Goal: Task Accomplishment & Management: Manage account settings

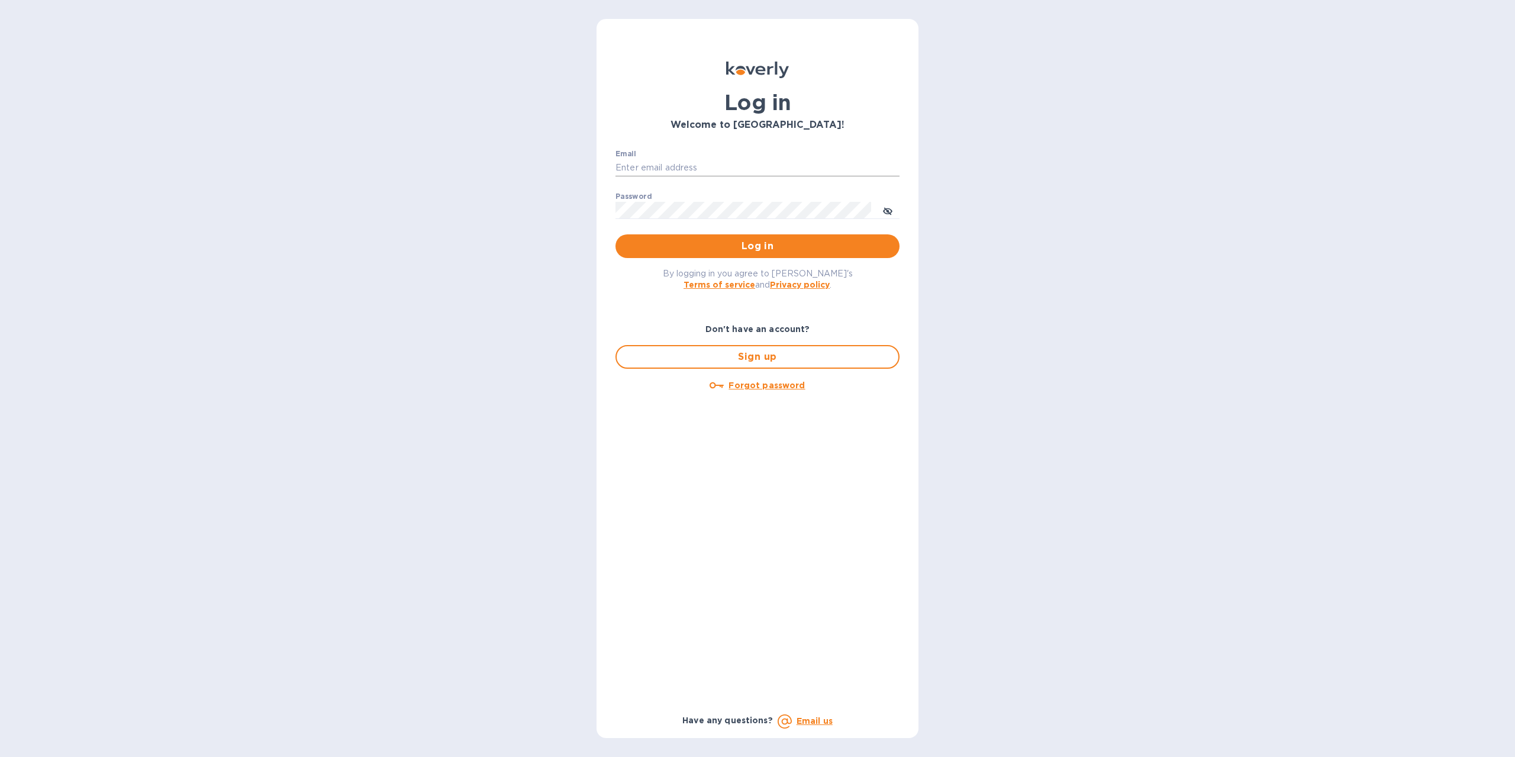
click at [674, 167] on input "Email" at bounding box center [758, 168] width 284 height 18
type input "[EMAIL_ADDRESS][DOMAIN_NAME]"
click at [751, 244] on span "Log in" at bounding box center [757, 246] width 265 height 14
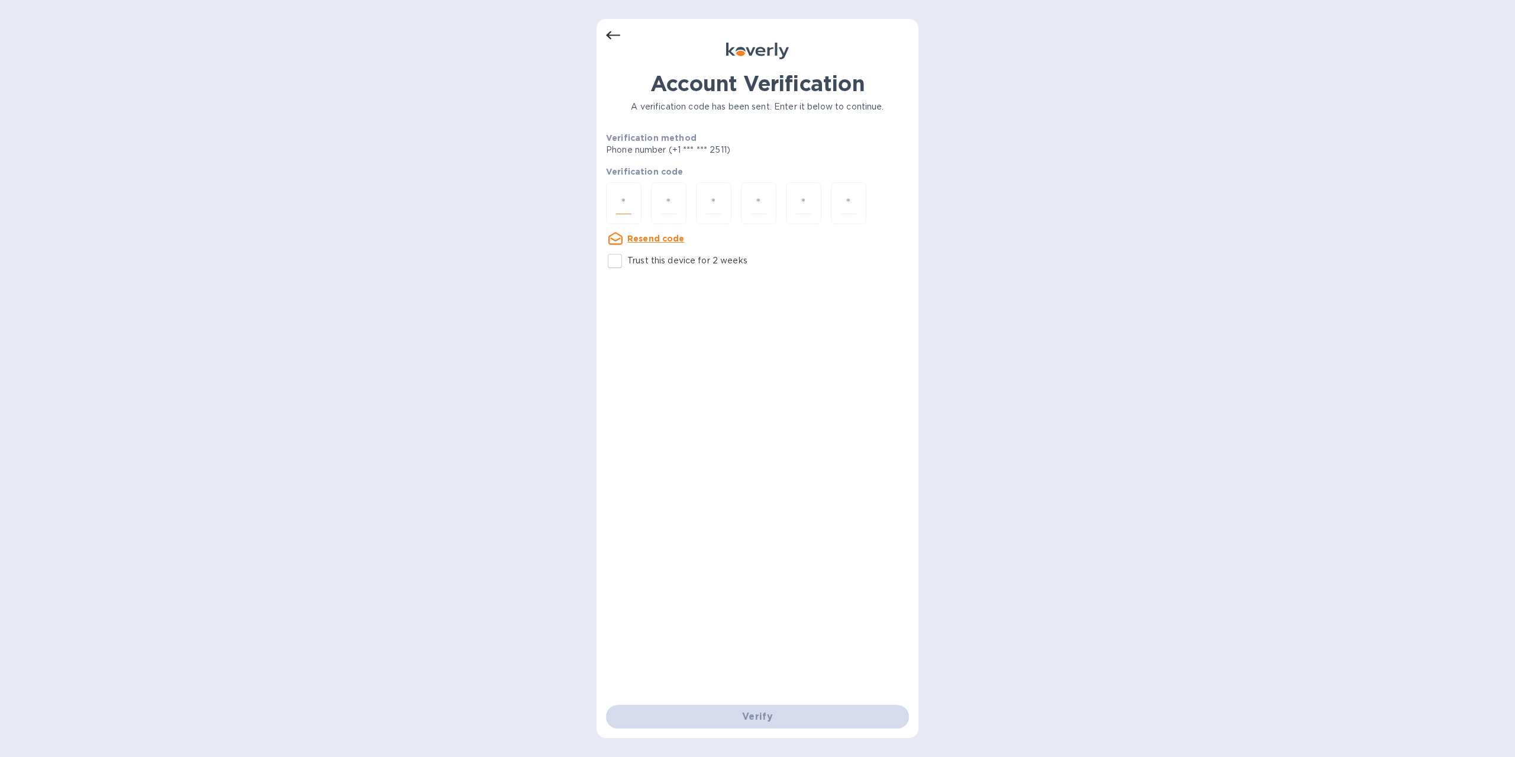
click at [628, 195] on input "number" at bounding box center [623, 203] width 15 height 22
type input "5"
type input "2"
type input "7"
type input "1"
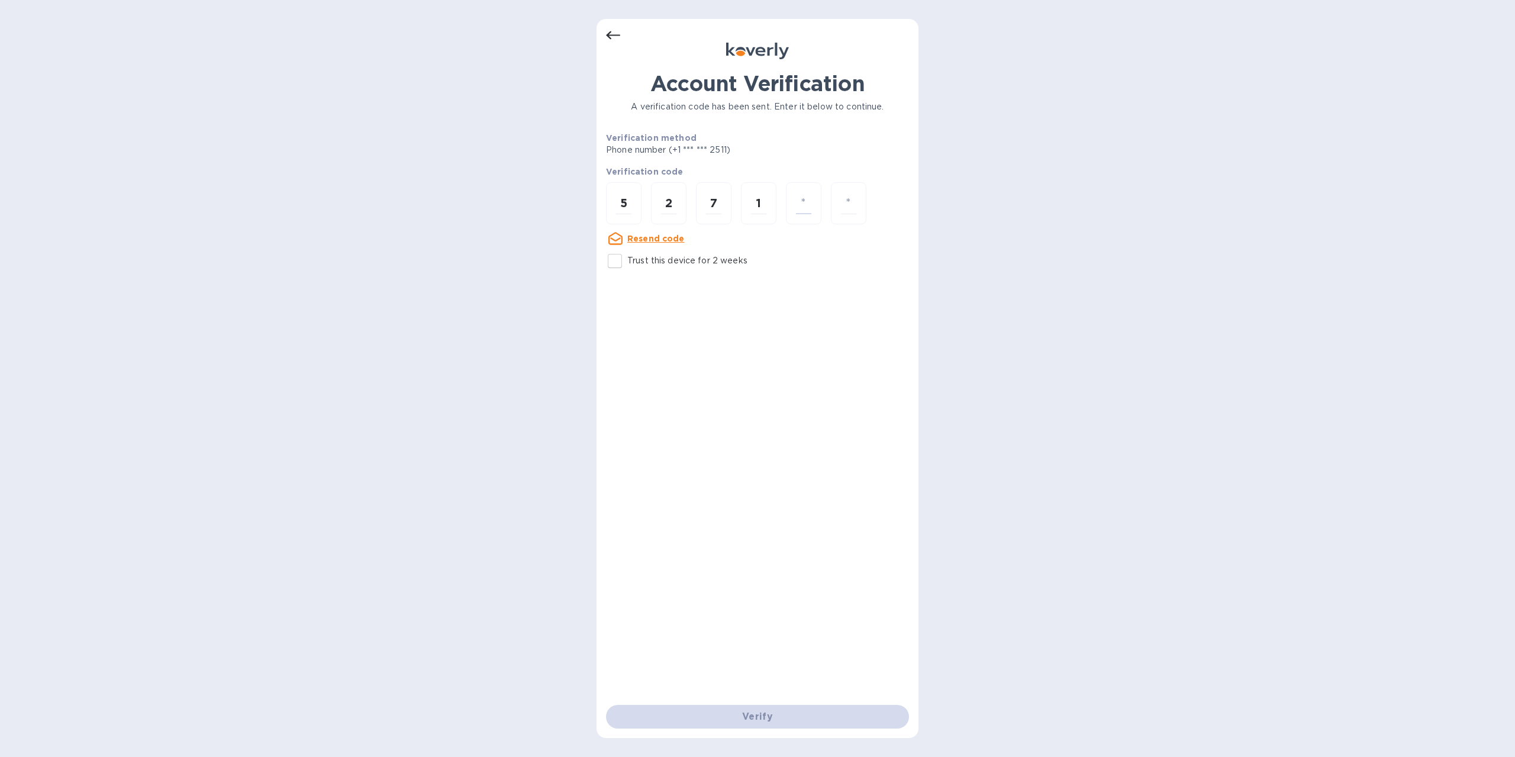
type input "2"
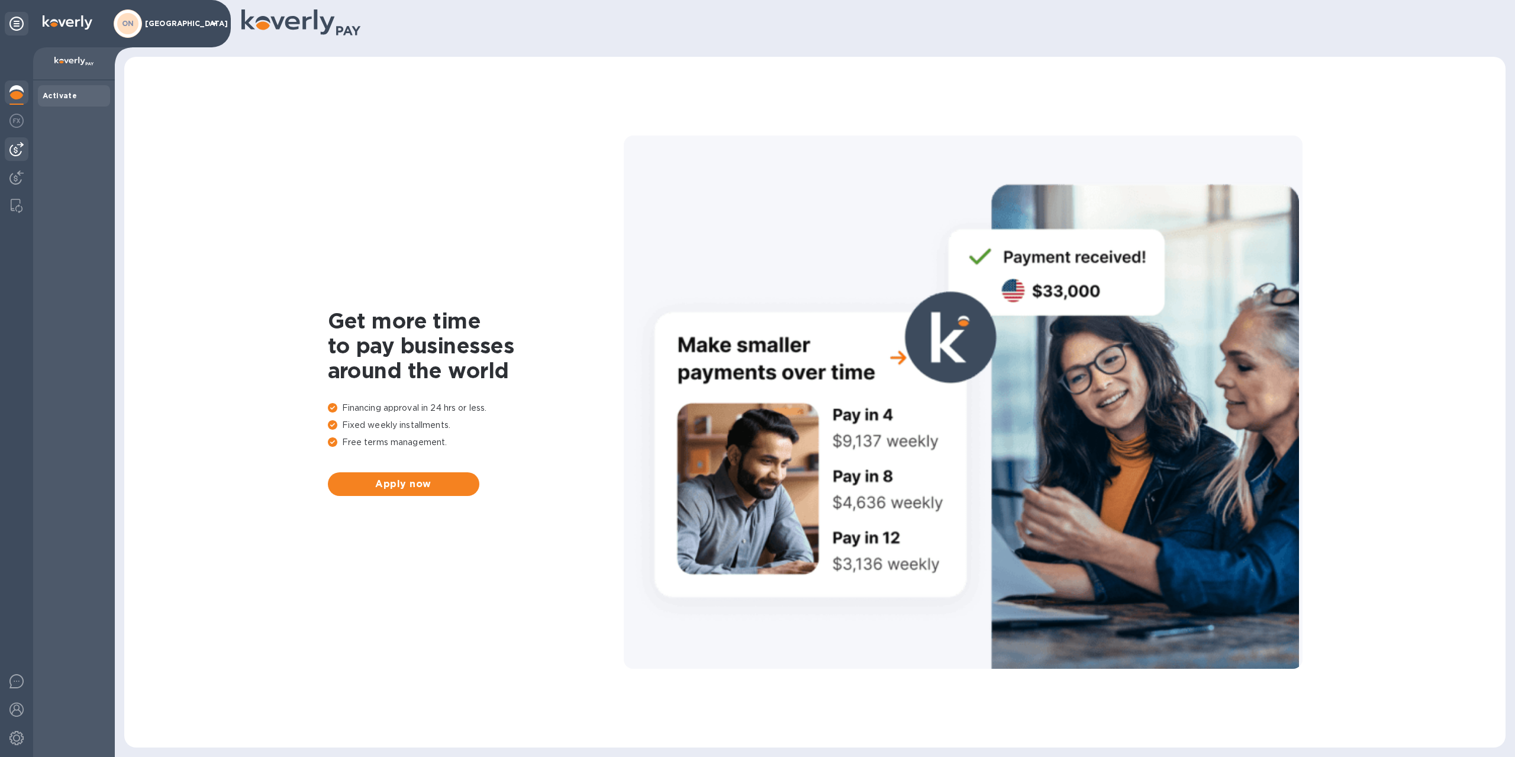
click at [17, 149] on img at bounding box center [16, 149] width 14 height 14
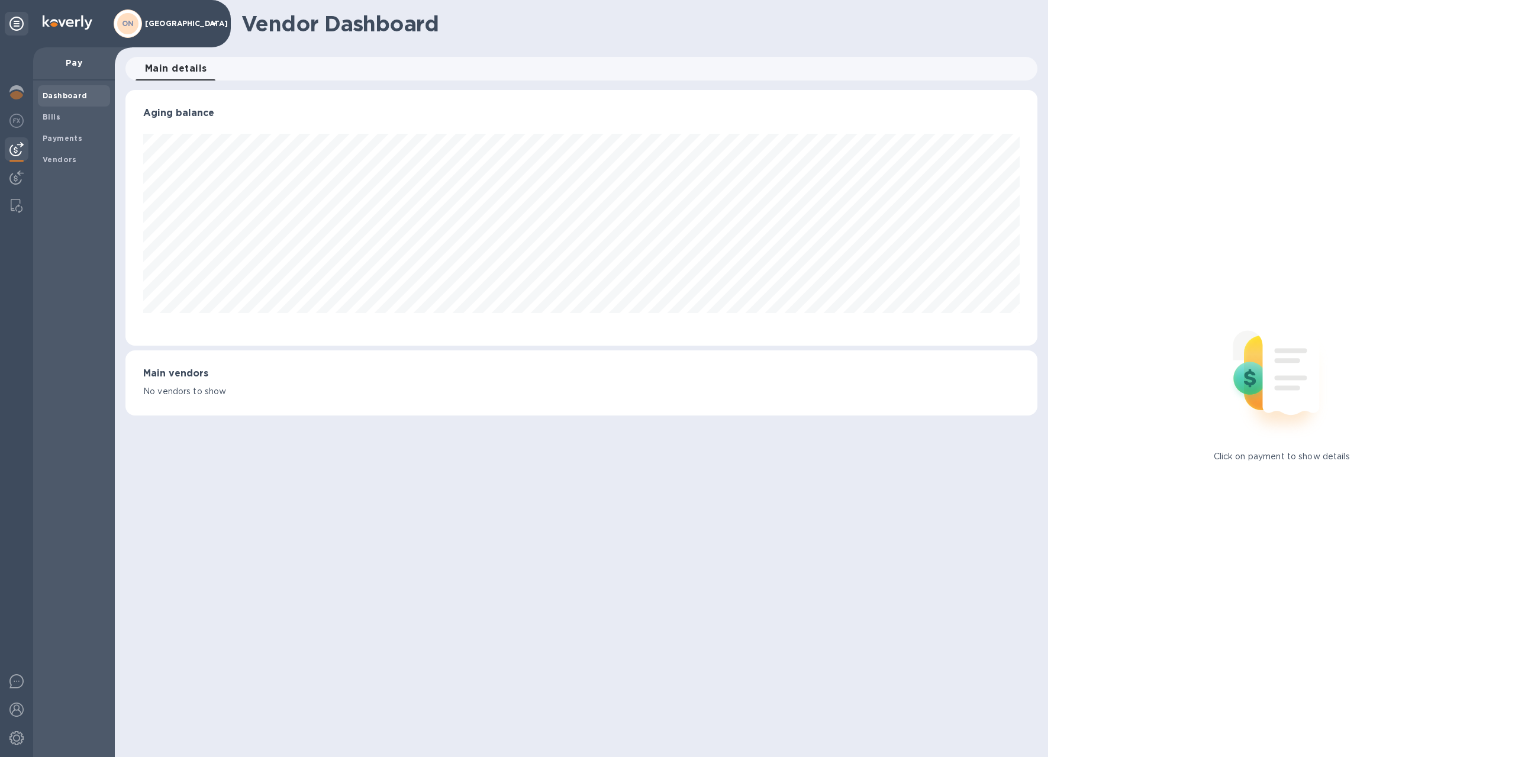
scroll to position [256, 913]
click at [17, 120] on img at bounding box center [16, 121] width 14 height 14
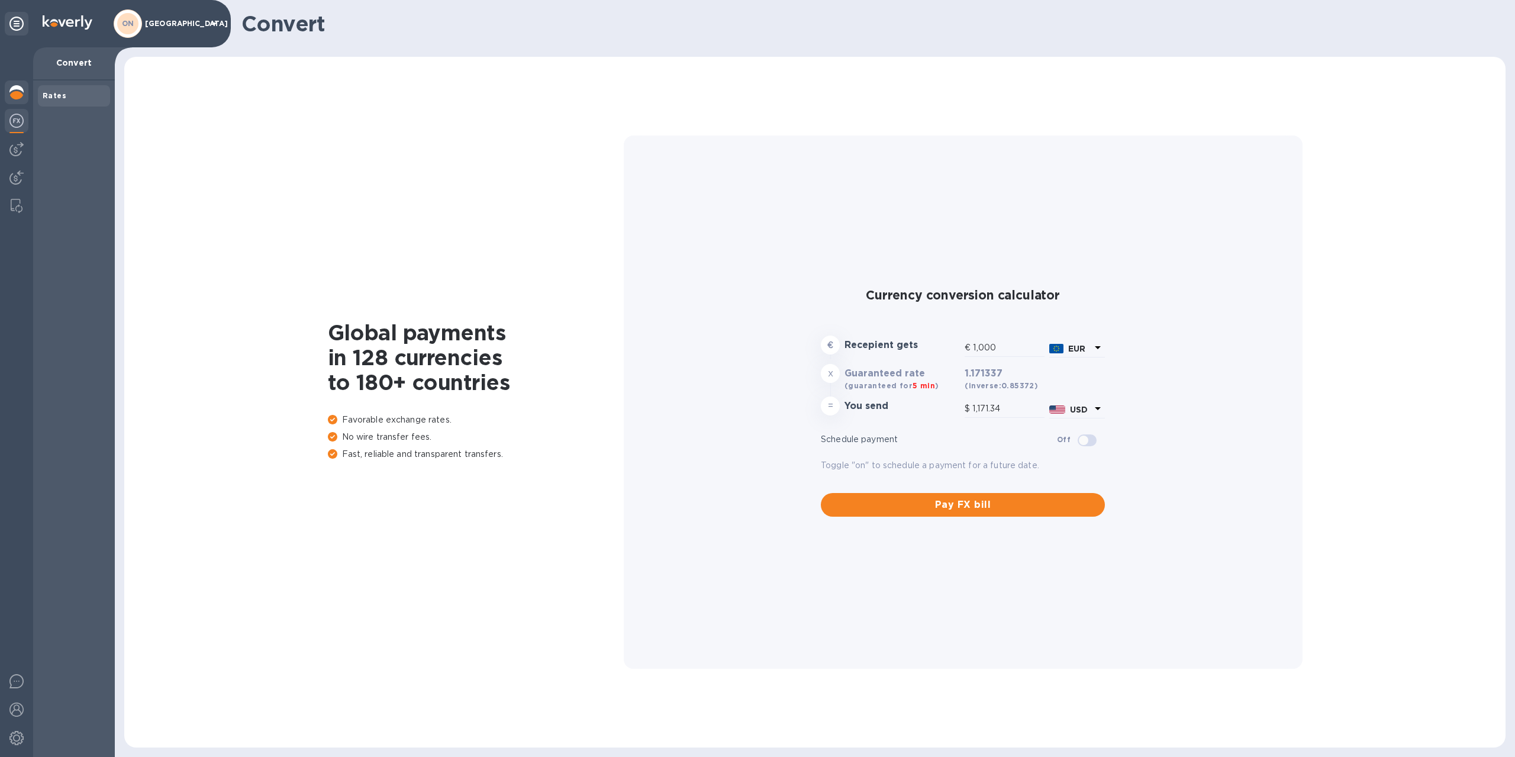
click at [18, 91] on img at bounding box center [16, 92] width 14 height 14
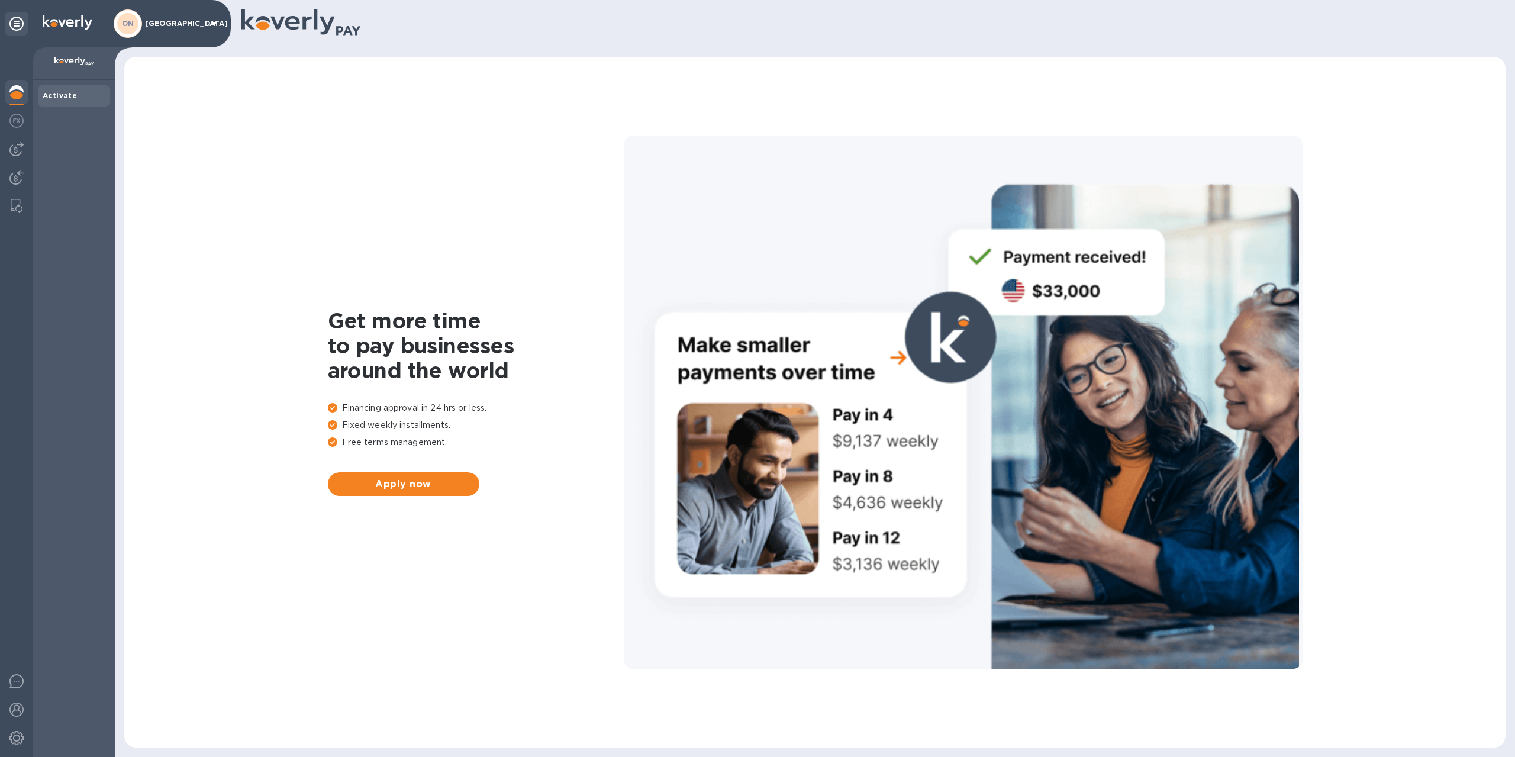
click at [214, 23] on icon at bounding box center [214, 23] width 6 height 3
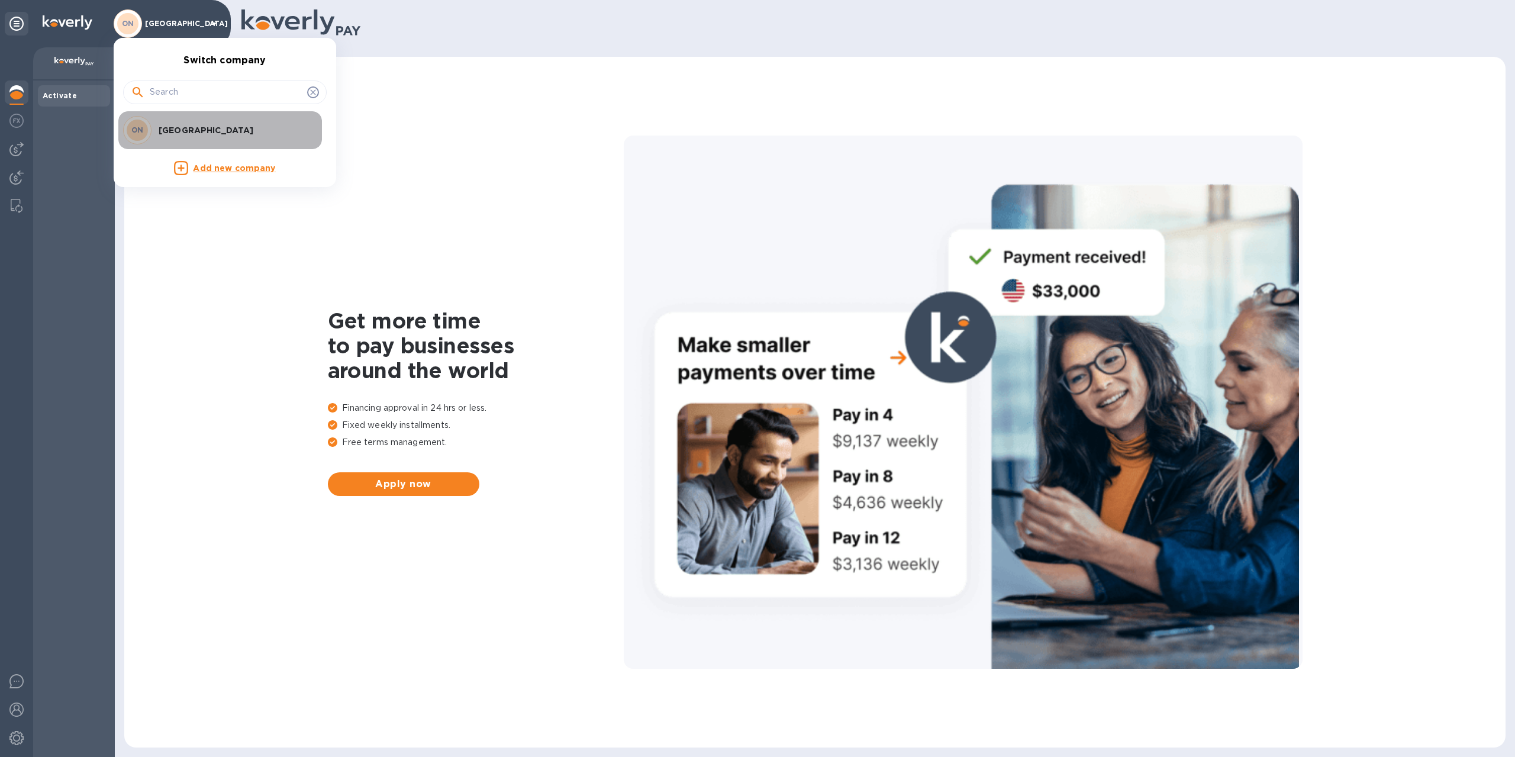
click at [166, 126] on p "Oystertown" at bounding box center [233, 130] width 149 height 12
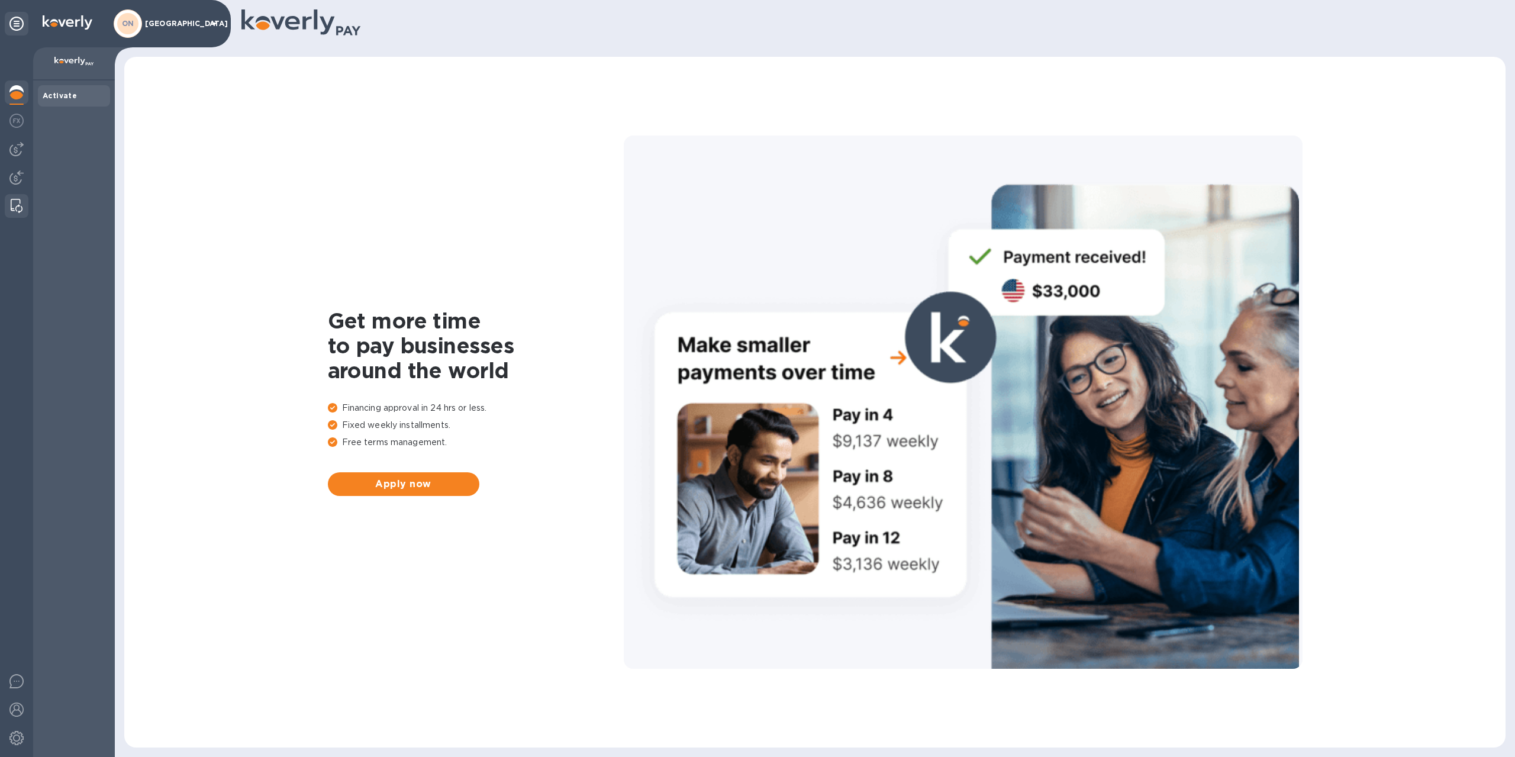
click at [14, 202] on img at bounding box center [17, 206] width 12 height 14
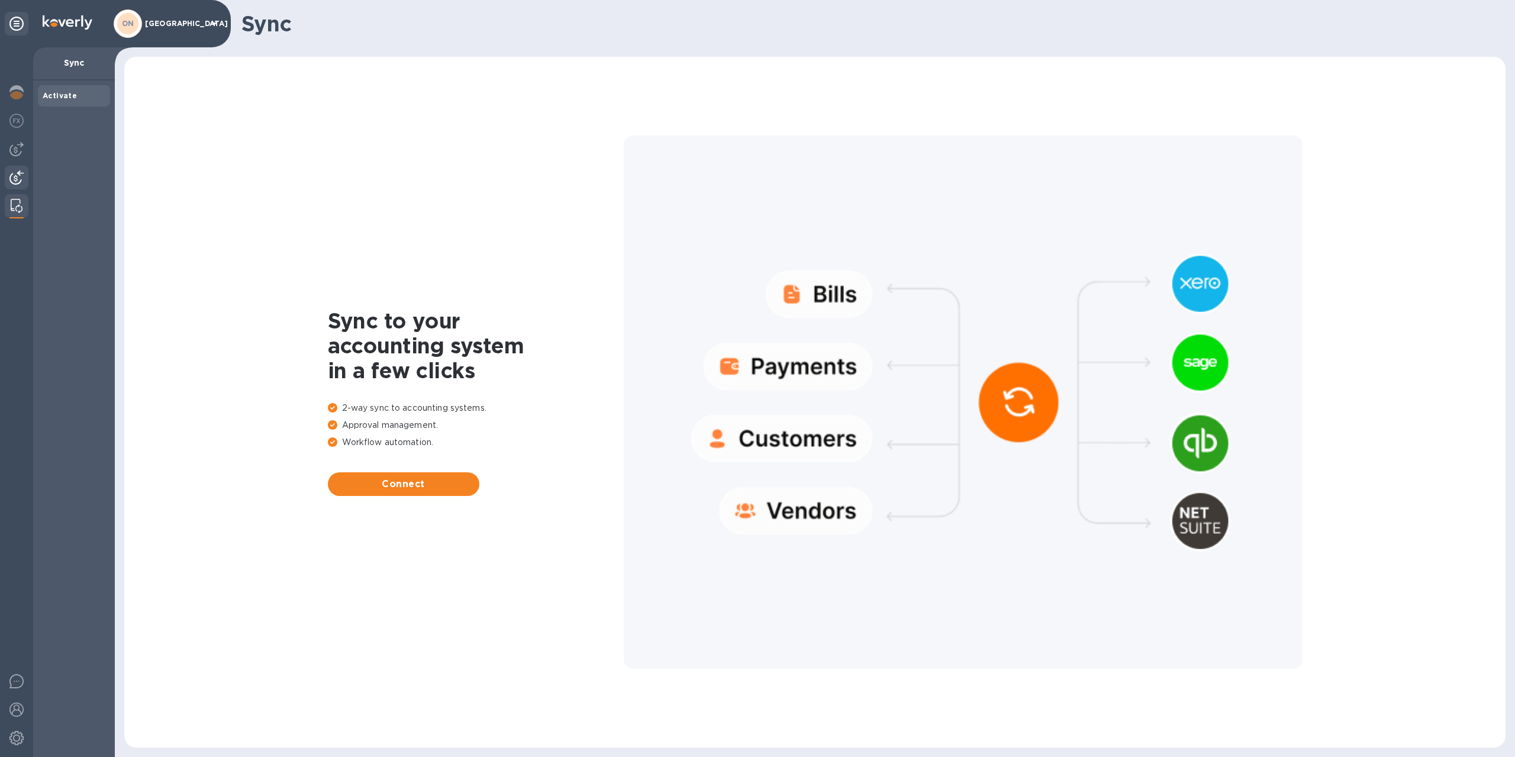
click at [20, 179] on img at bounding box center [16, 177] width 14 height 14
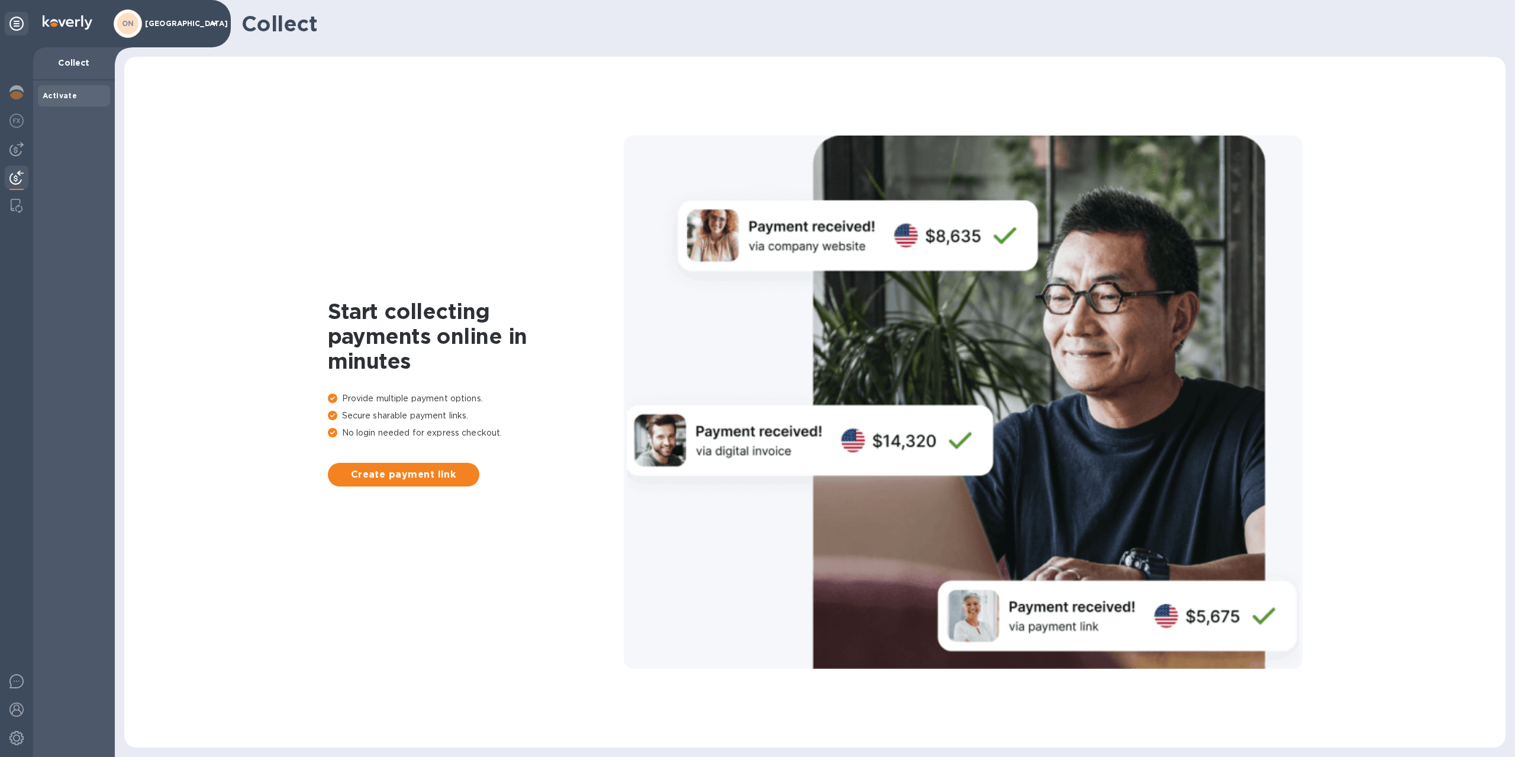
click at [67, 96] on b "Activate" at bounding box center [60, 95] width 34 height 9
click at [18, 21] on icon at bounding box center [16, 24] width 14 height 14
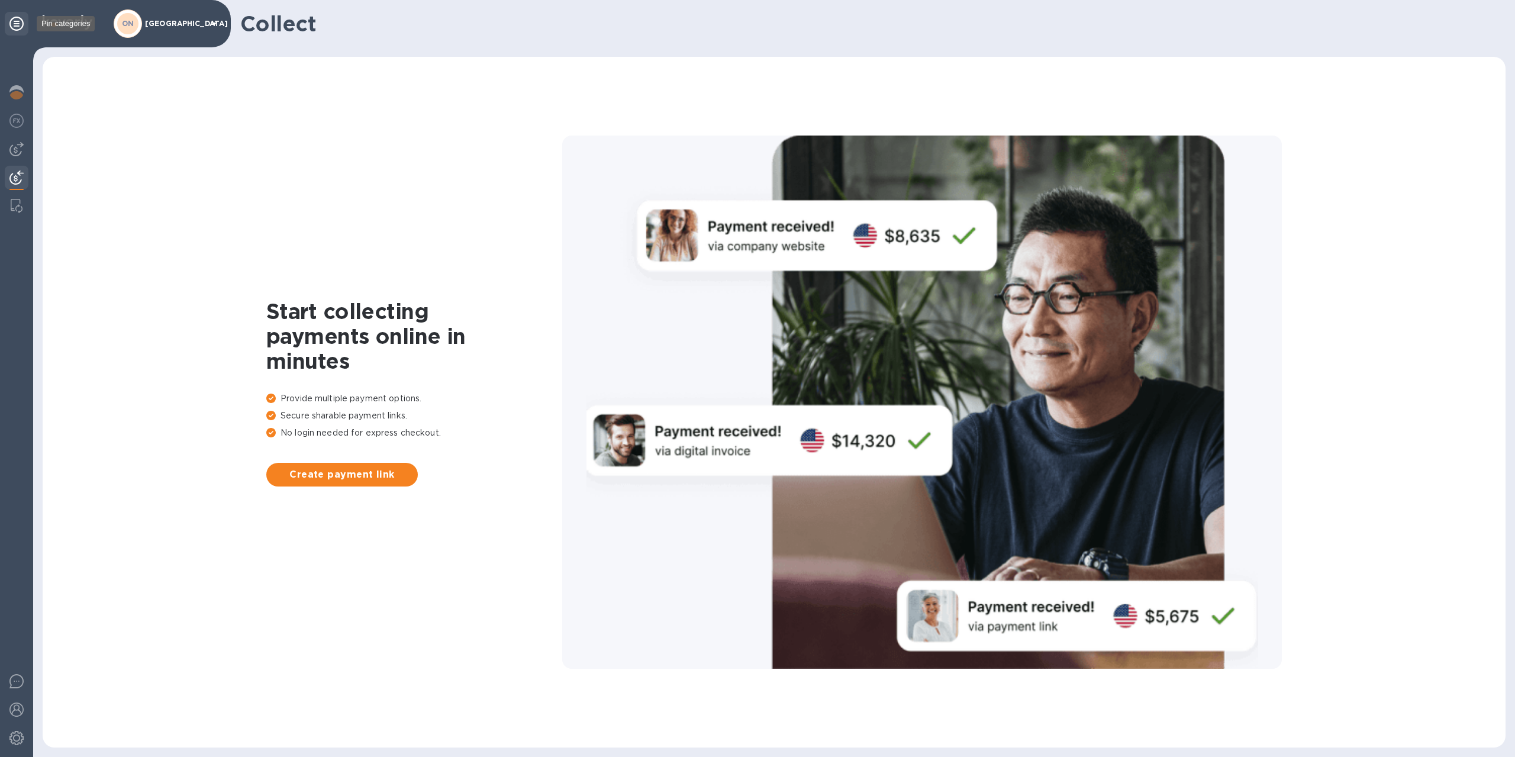
click at [18, 21] on icon at bounding box center [16, 24] width 14 height 14
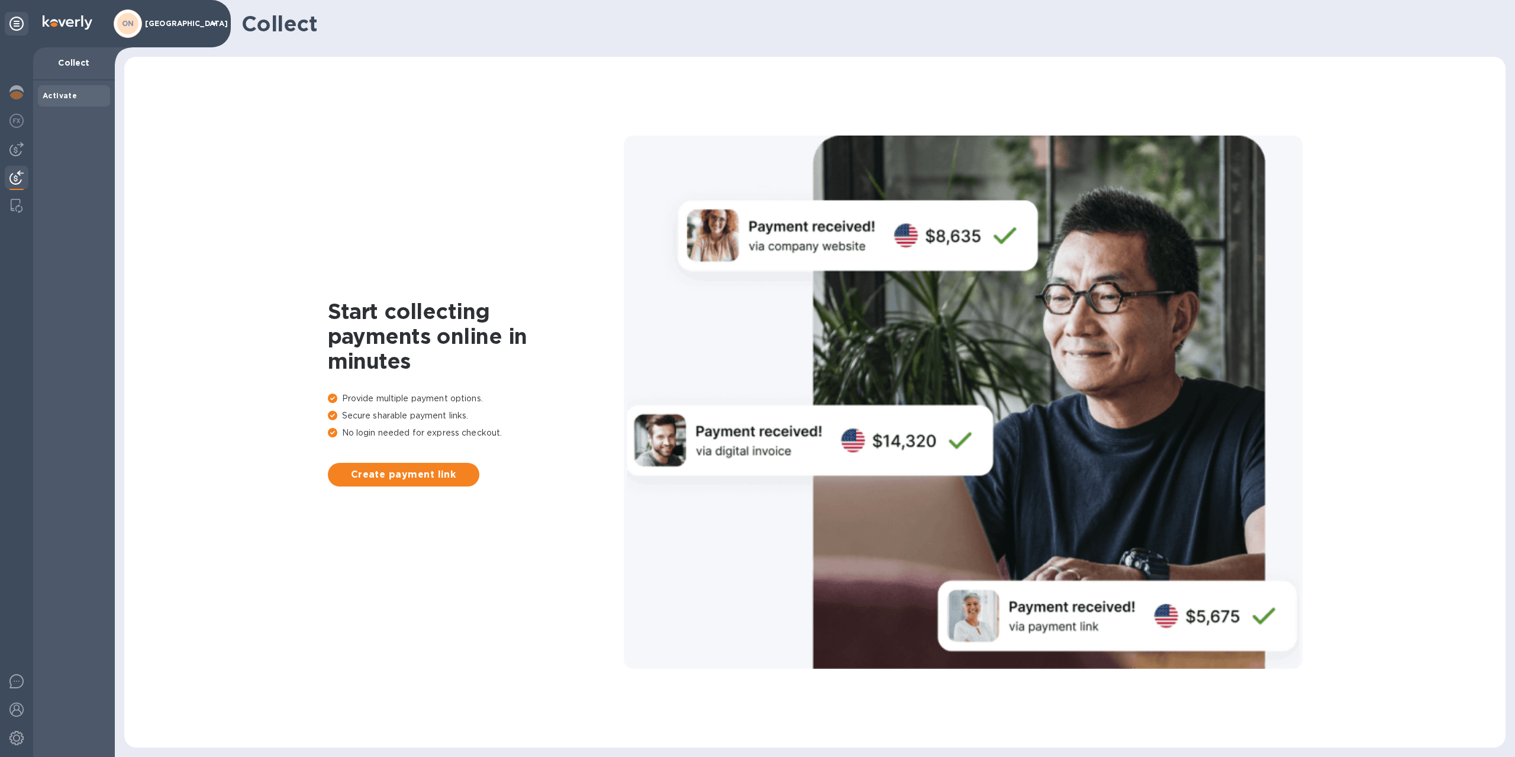
click at [216, 24] on icon at bounding box center [214, 23] width 6 height 3
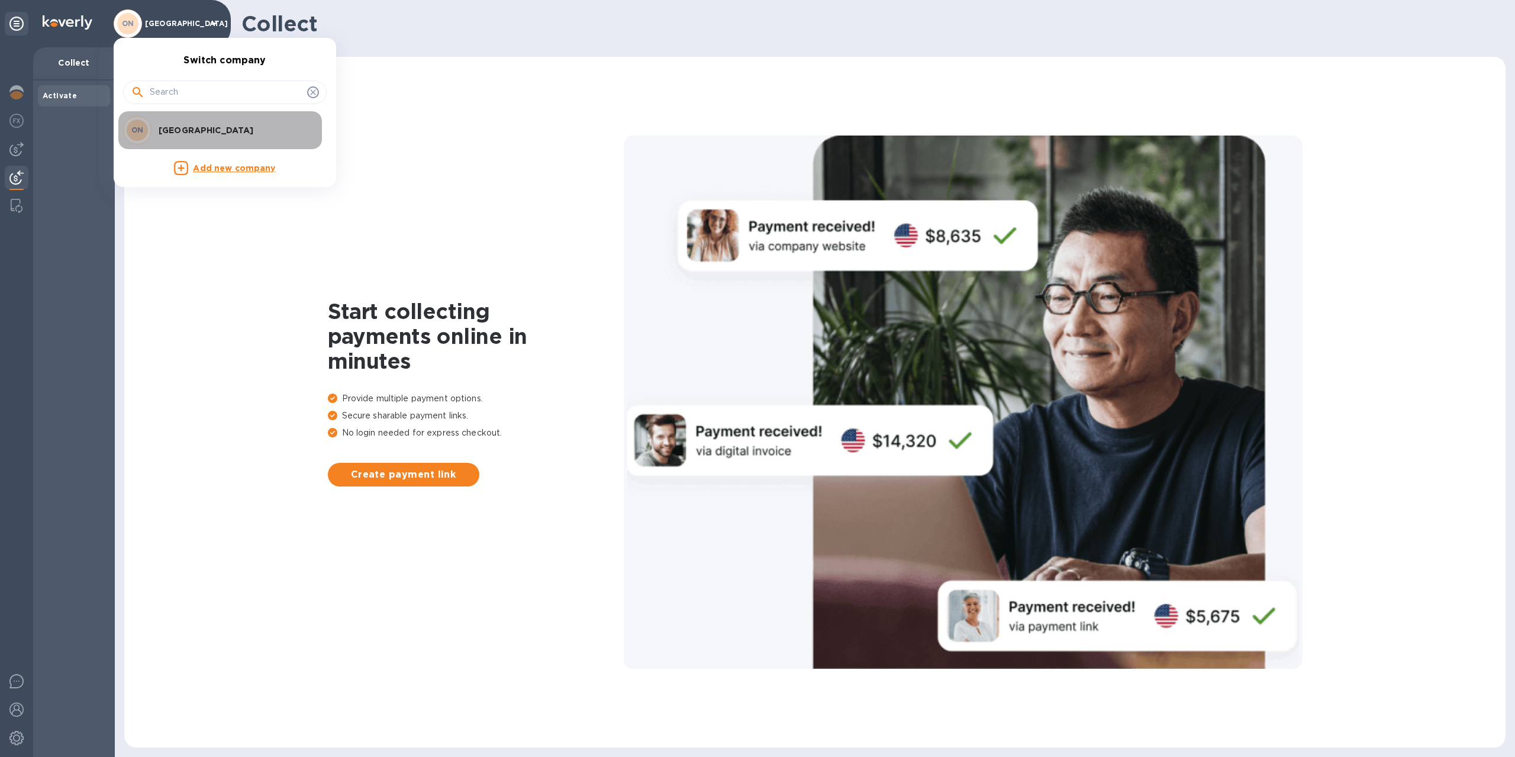
click at [192, 128] on p "Oystertown" at bounding box center [233, 130] width 149 height 12
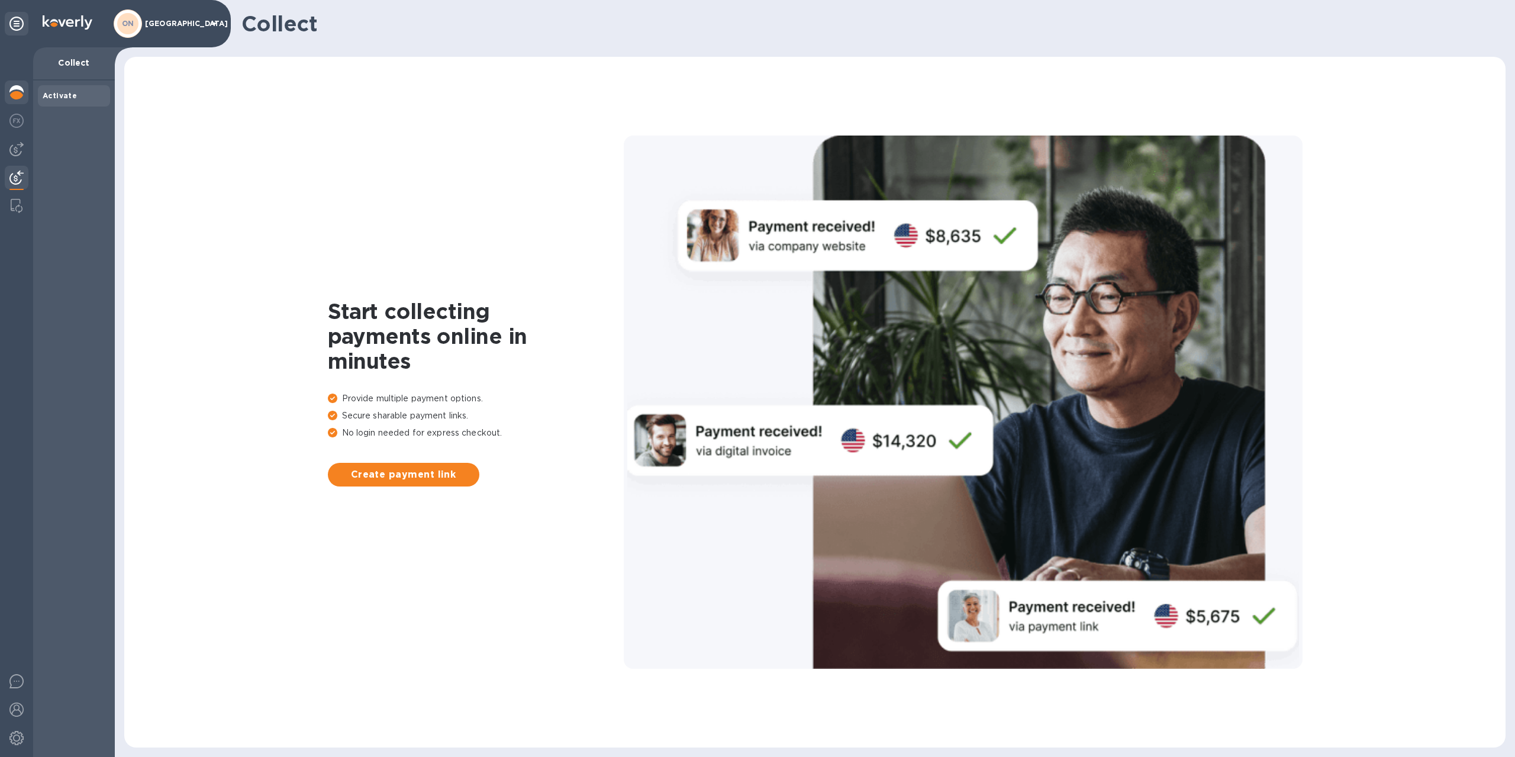
click at [18, 93] on img at bounding box center [16, 92] width 14 height 14
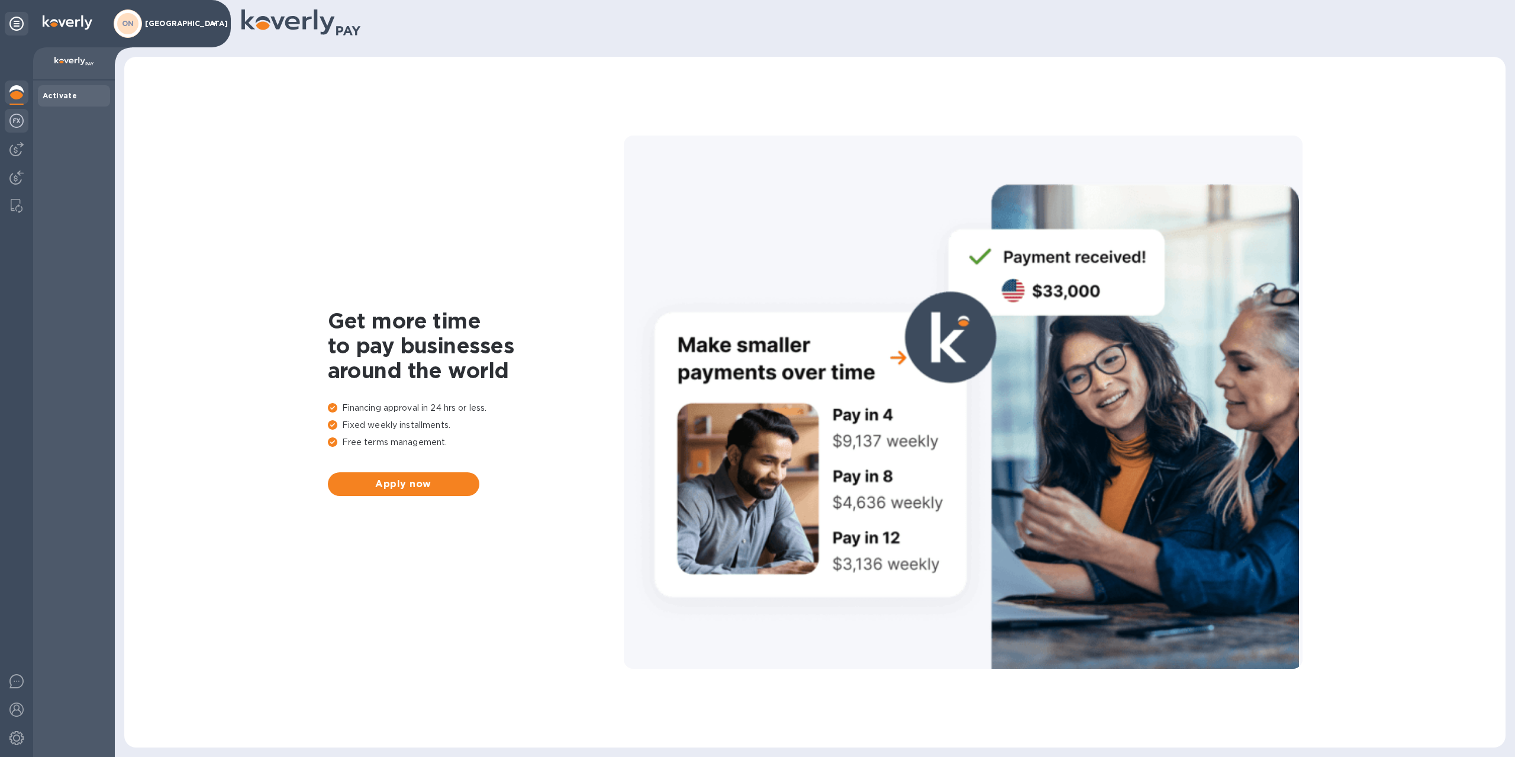
click at [18, 117] on img at bounding box center [16, 121] width 14 height 14
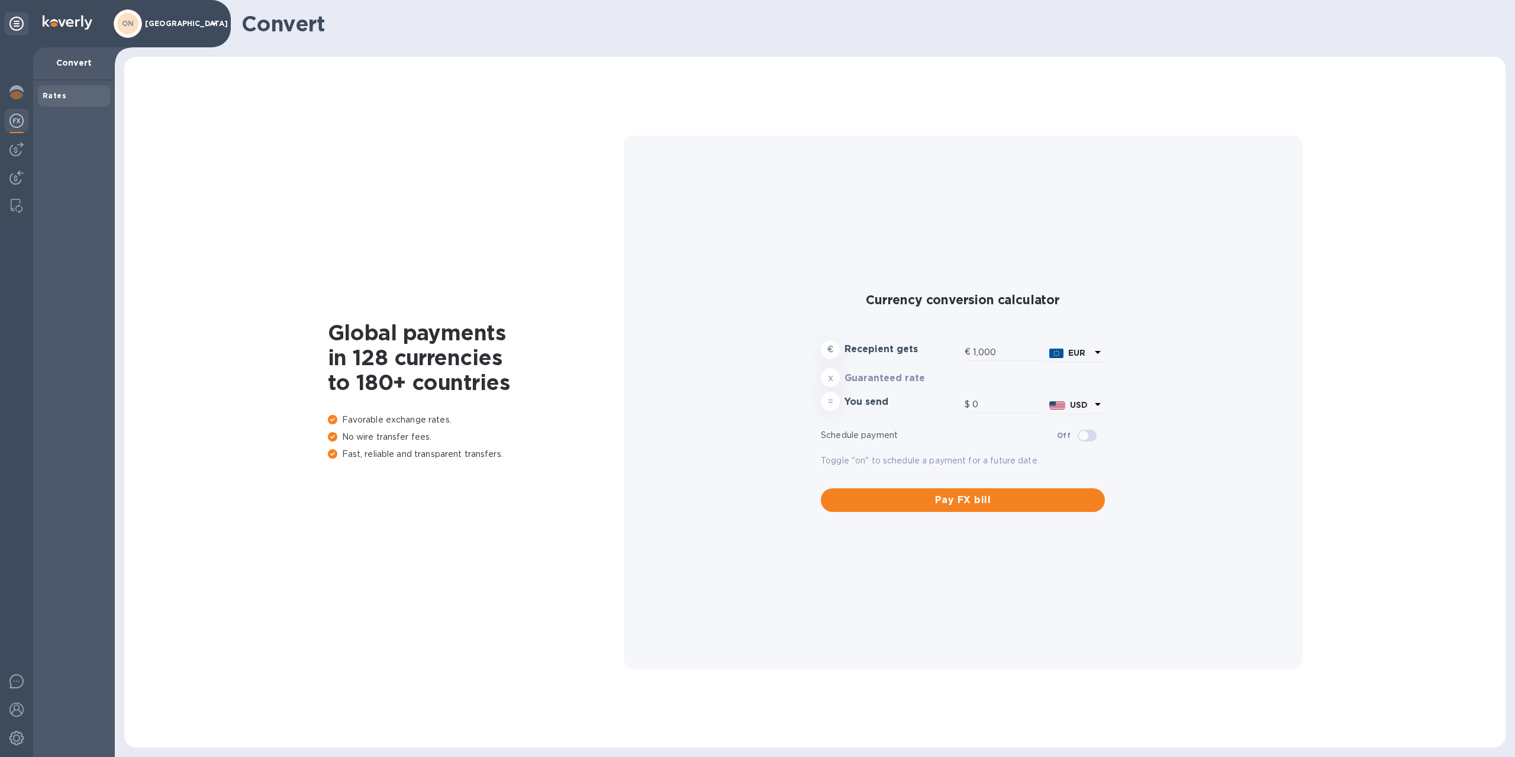
type input "1,171.24"
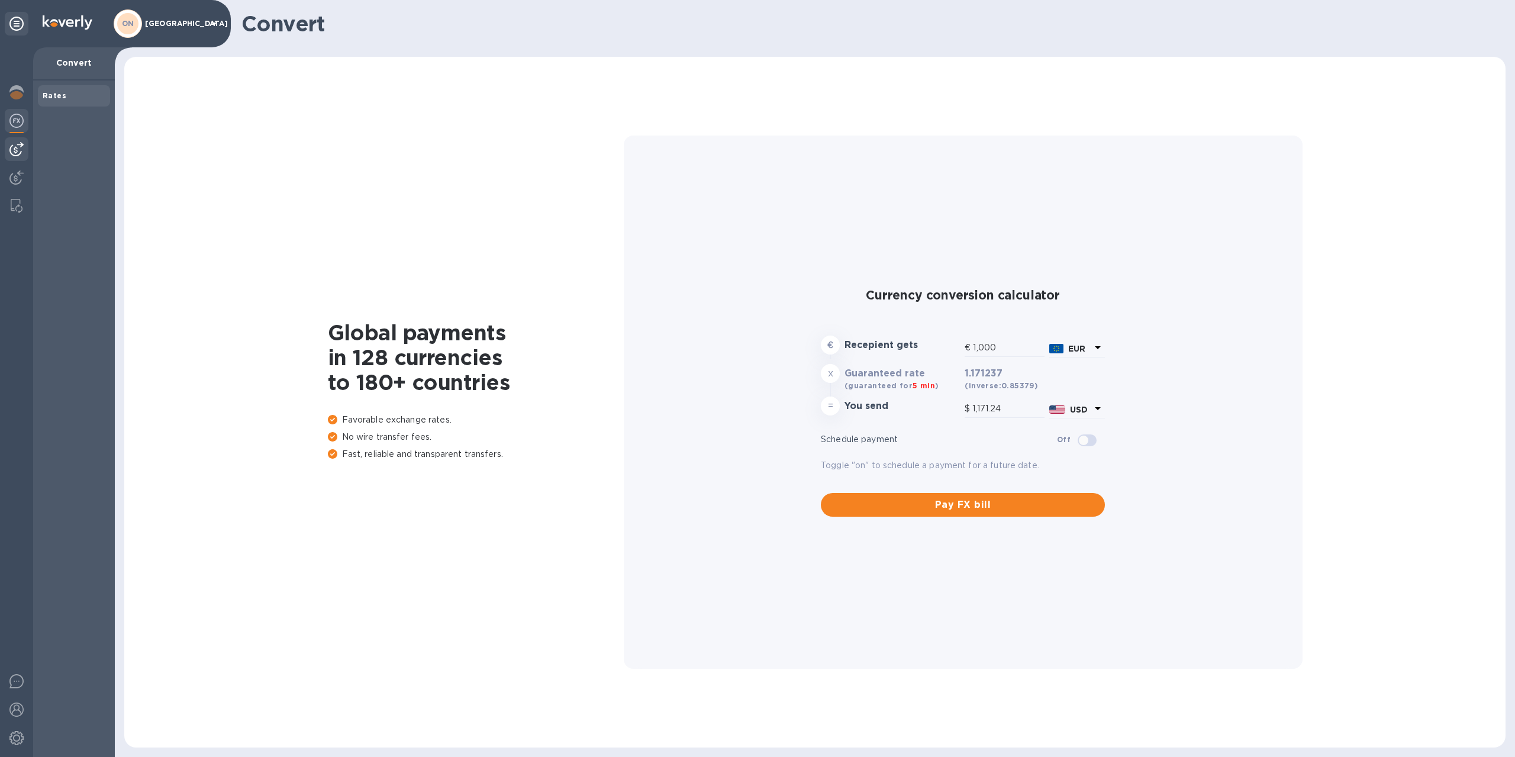
click at [16, 148] on img at bounding box center [16, 149] width 14 height 14
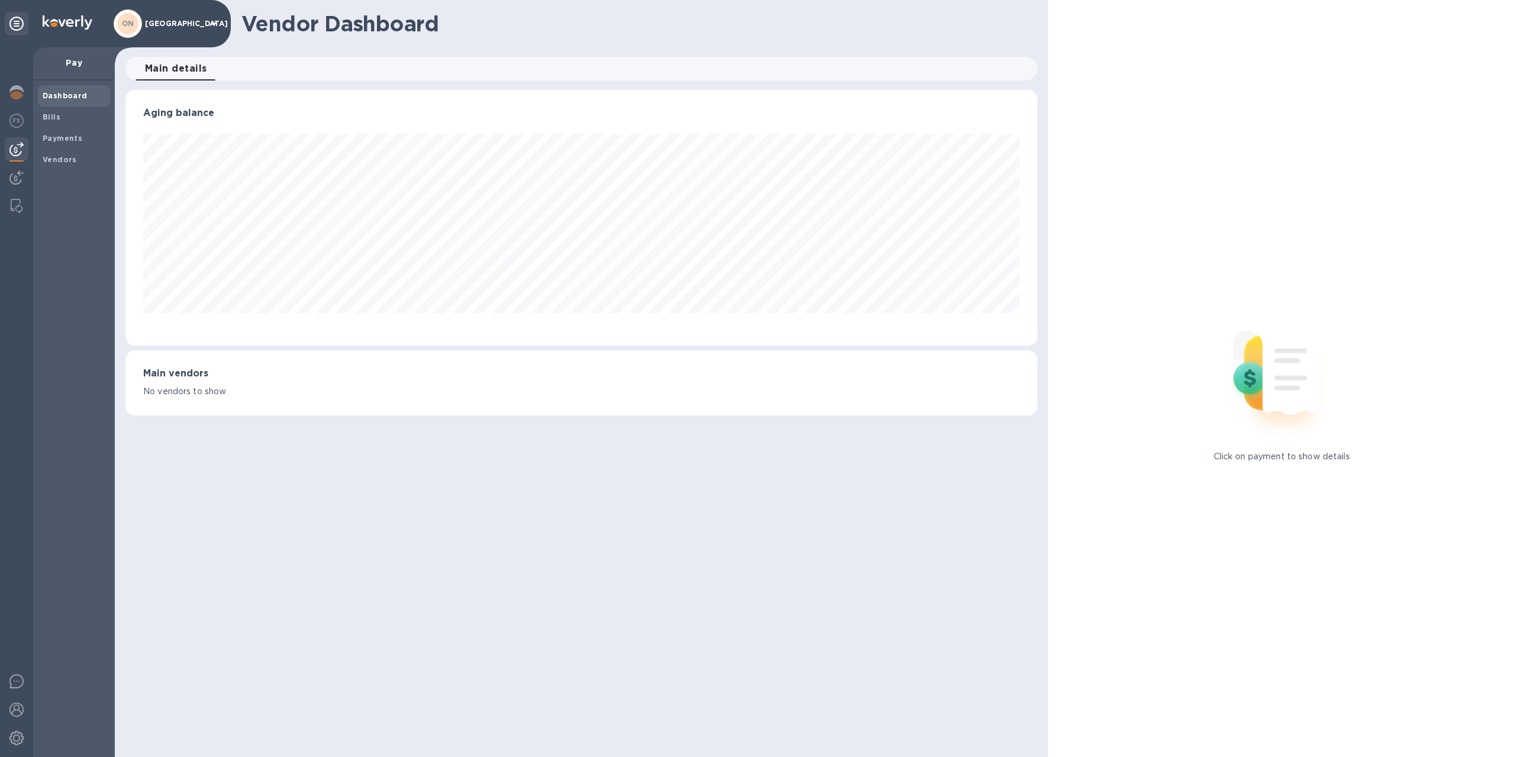
scroll to position [256, 913]
click at [15, 176] on img at bounding box center [16, 177] width 14 height 14
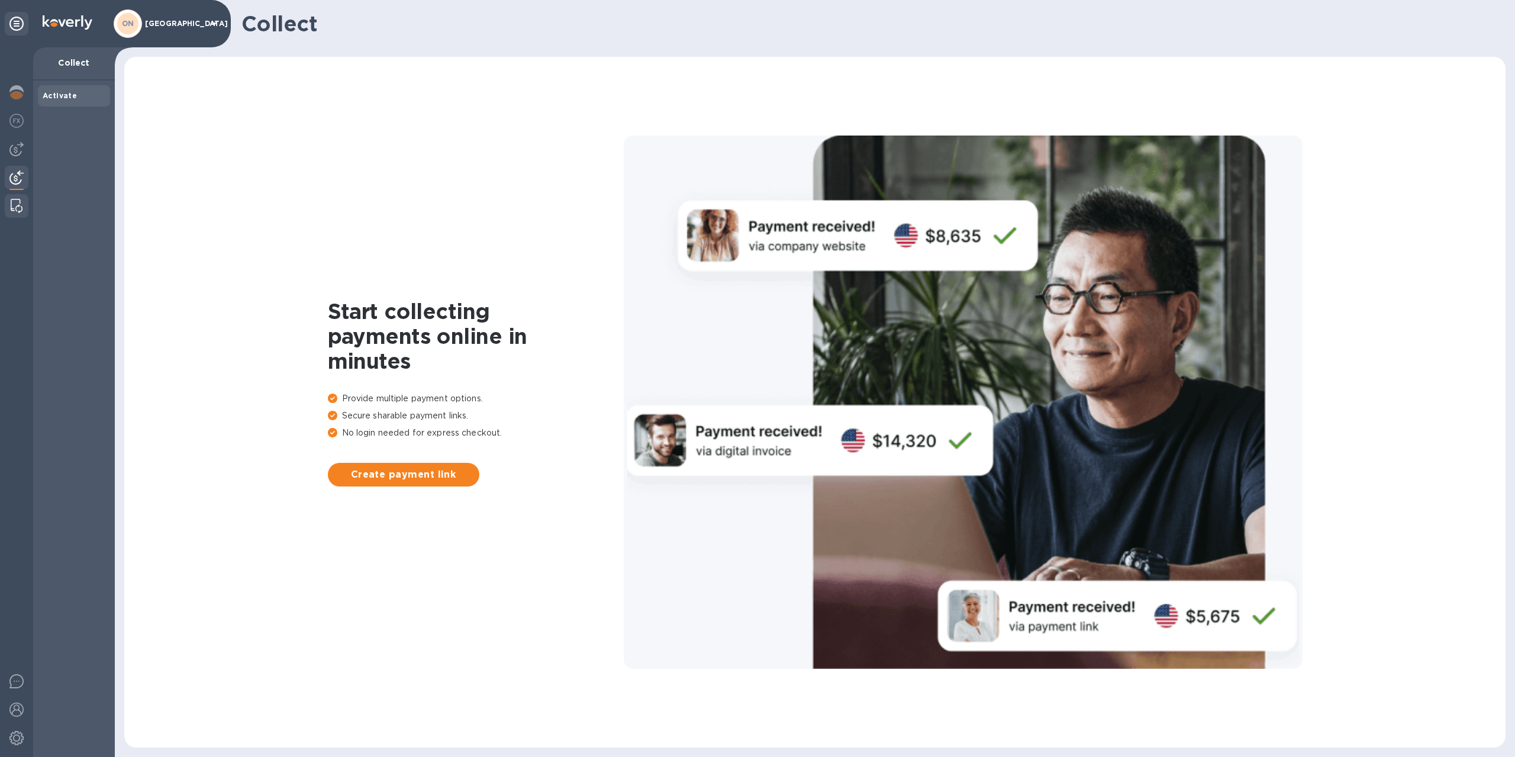
click at [17, 206] on img at bounding box center [17, 206] width 12 height 14
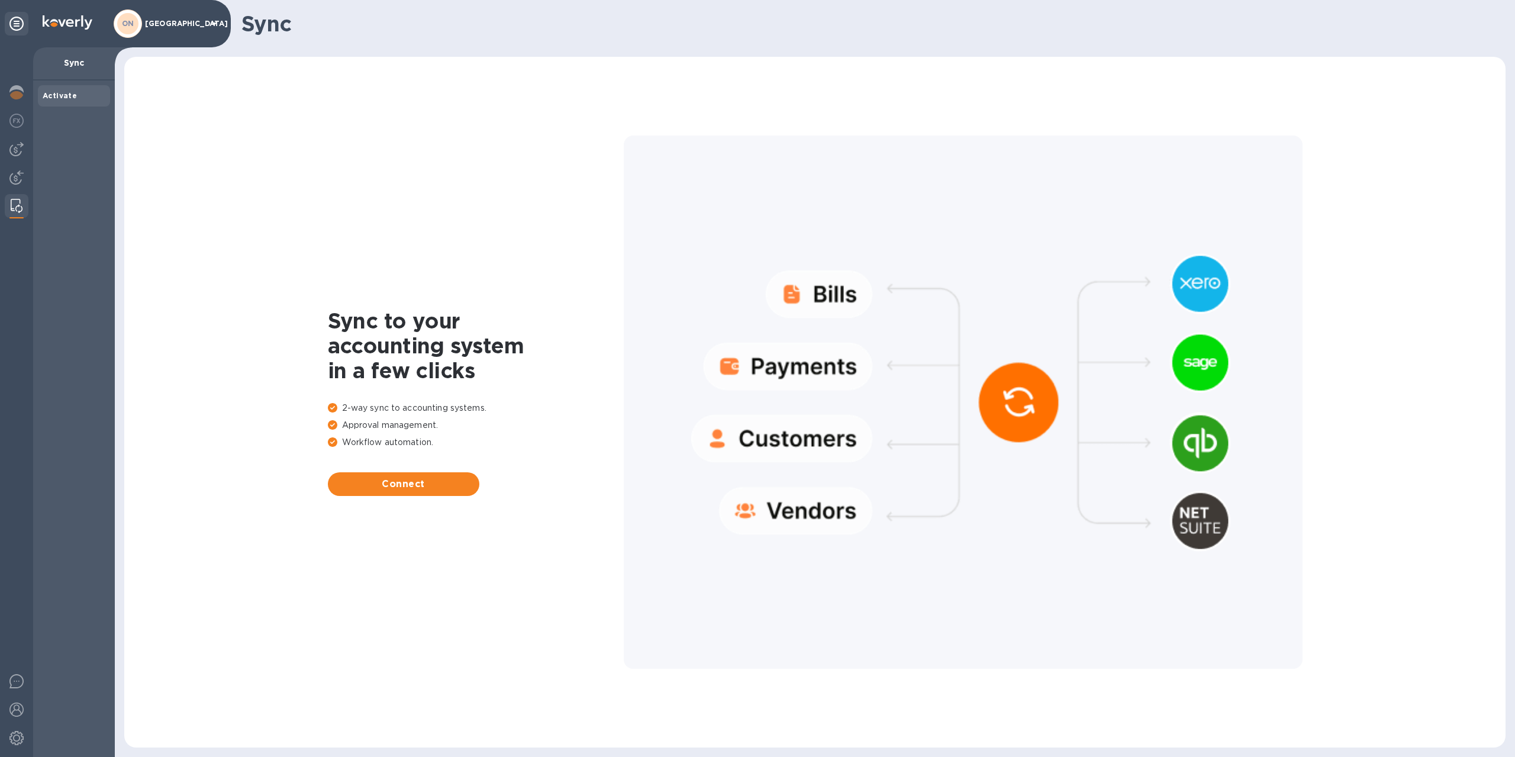
click at [130, 20] on b "ON" at bounding box center [128, 23] width 12 height 9
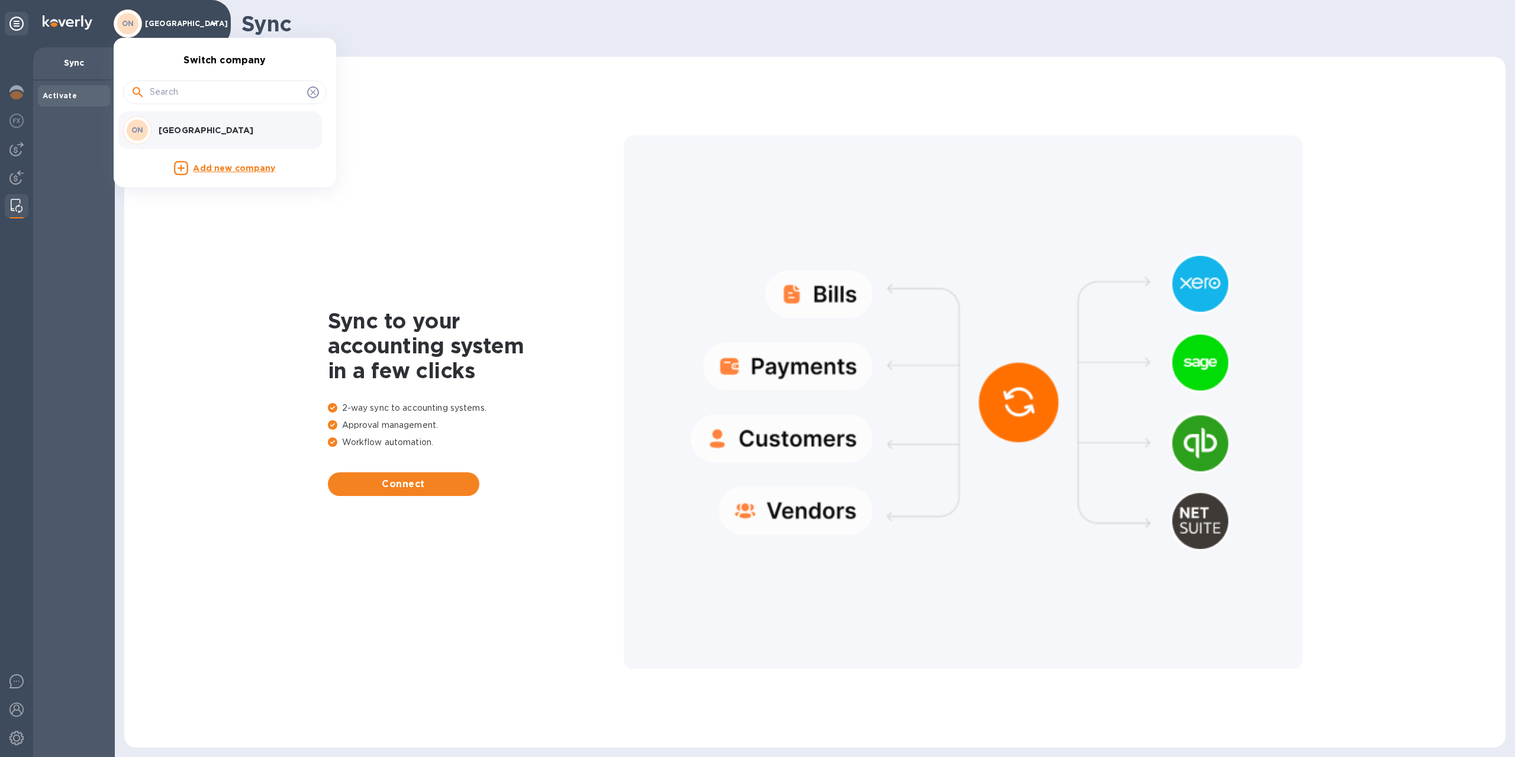
click at [16, 22] on div at bounding box center [757, 378] width 1515 height 757
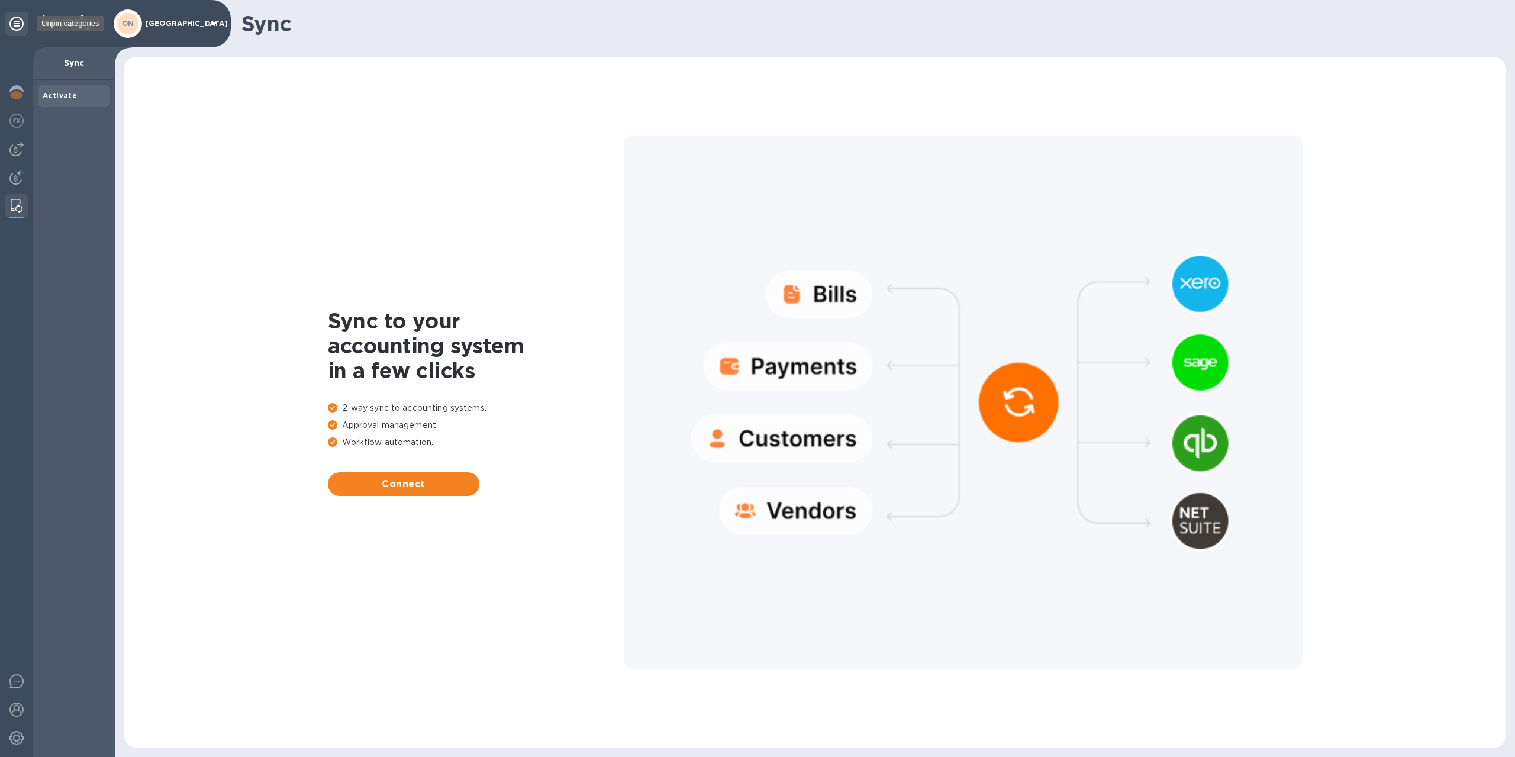
click at [16, 22] on icon at bounding box center [16, 24] width 14 height 14
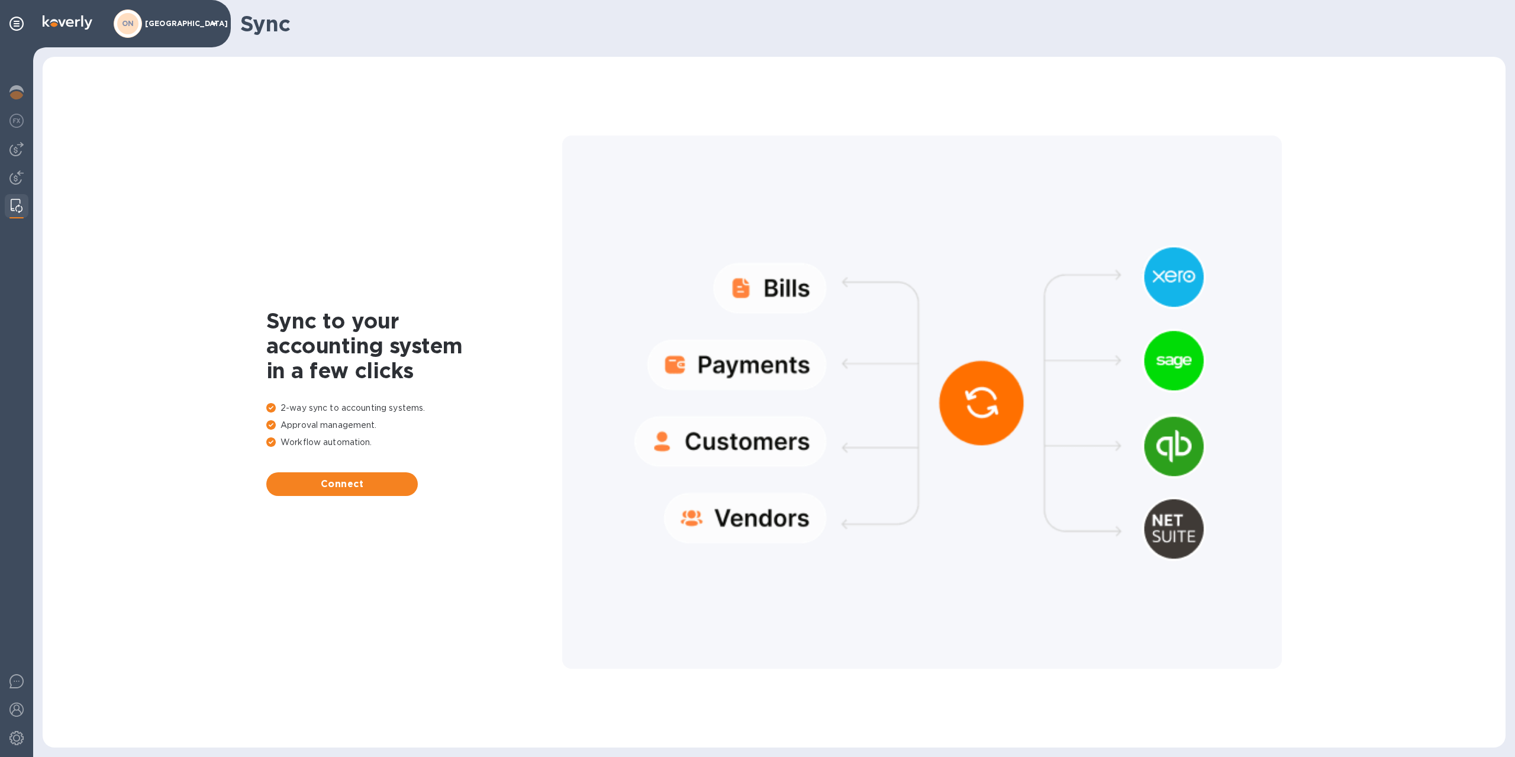
click at [55, 23] on img at bounding box center [68, 22] width 50 height 14
click at [70, 23] on img at bounding box center [68, 22] width 50 height 14
click at [22, 23] on icon at bounding box center [16, 24] width 14 height 14
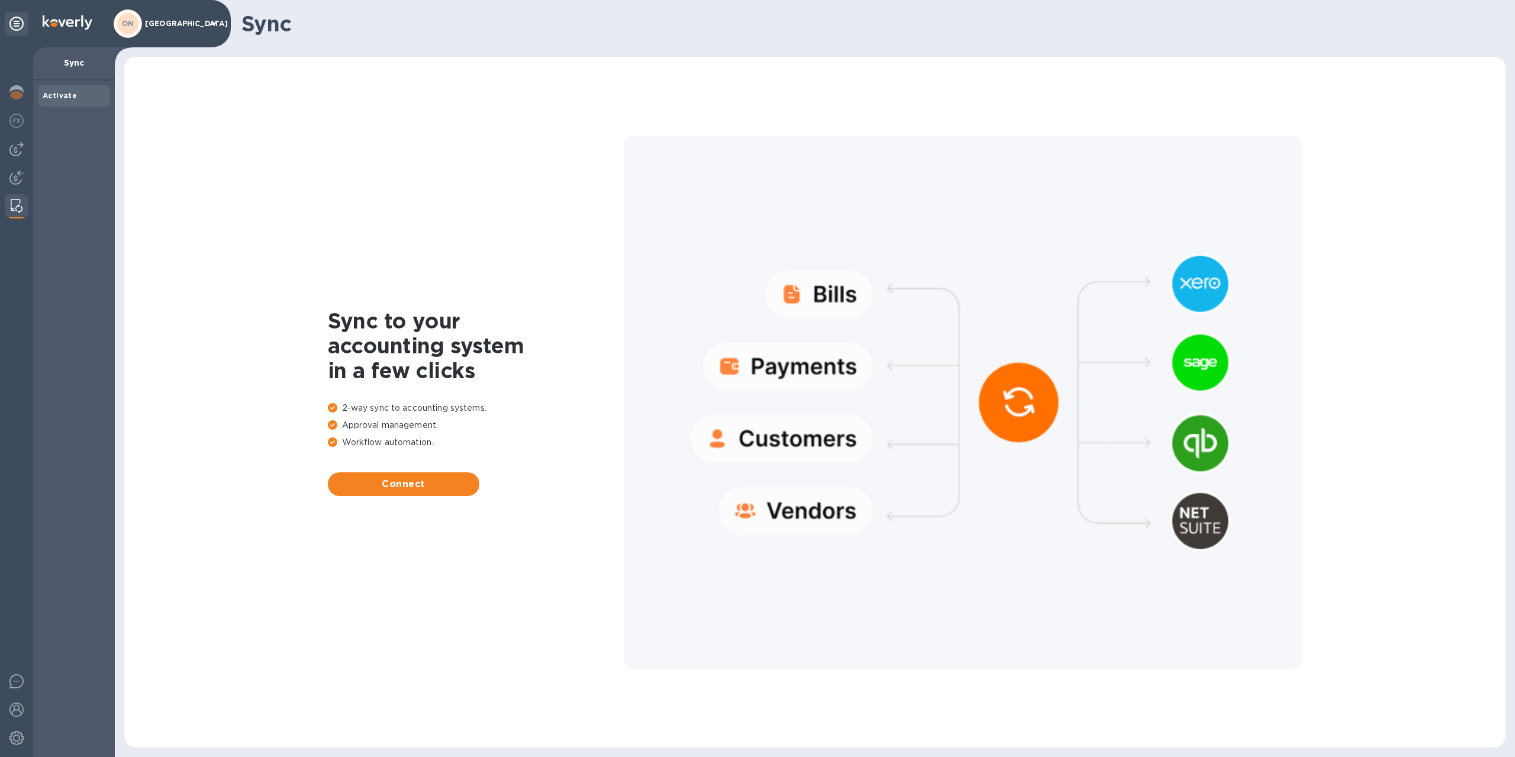
click at [57, 95] on b "Activate" at bounding box center [60, 95] width 34 height 9
click at [396, 484] on span "Connect" at bounding box center [403, 484] width 133 height 14
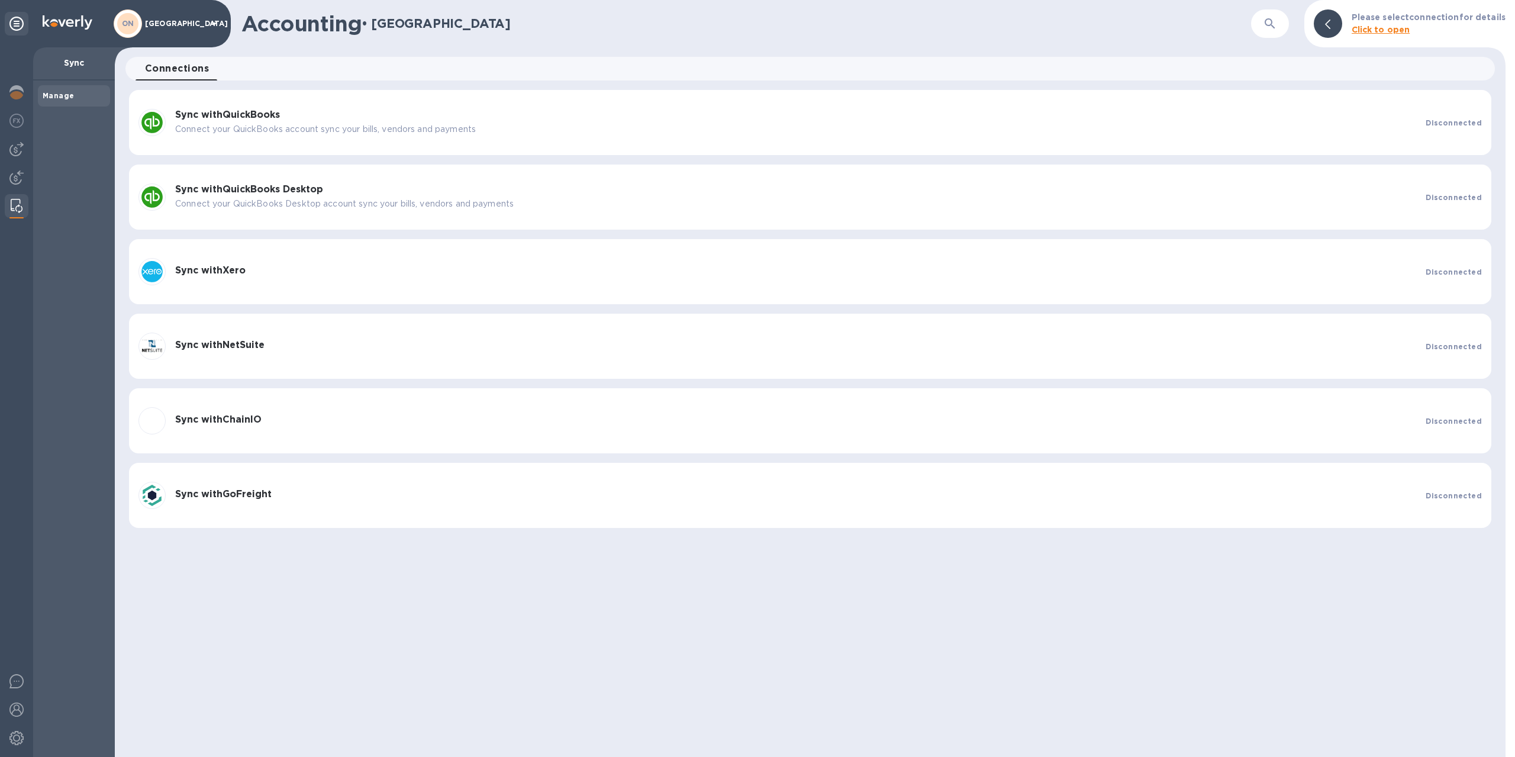
click at [231, 111] on b "Sync with QuickBooks" at bounding box center [227, 114] width 105 height 11
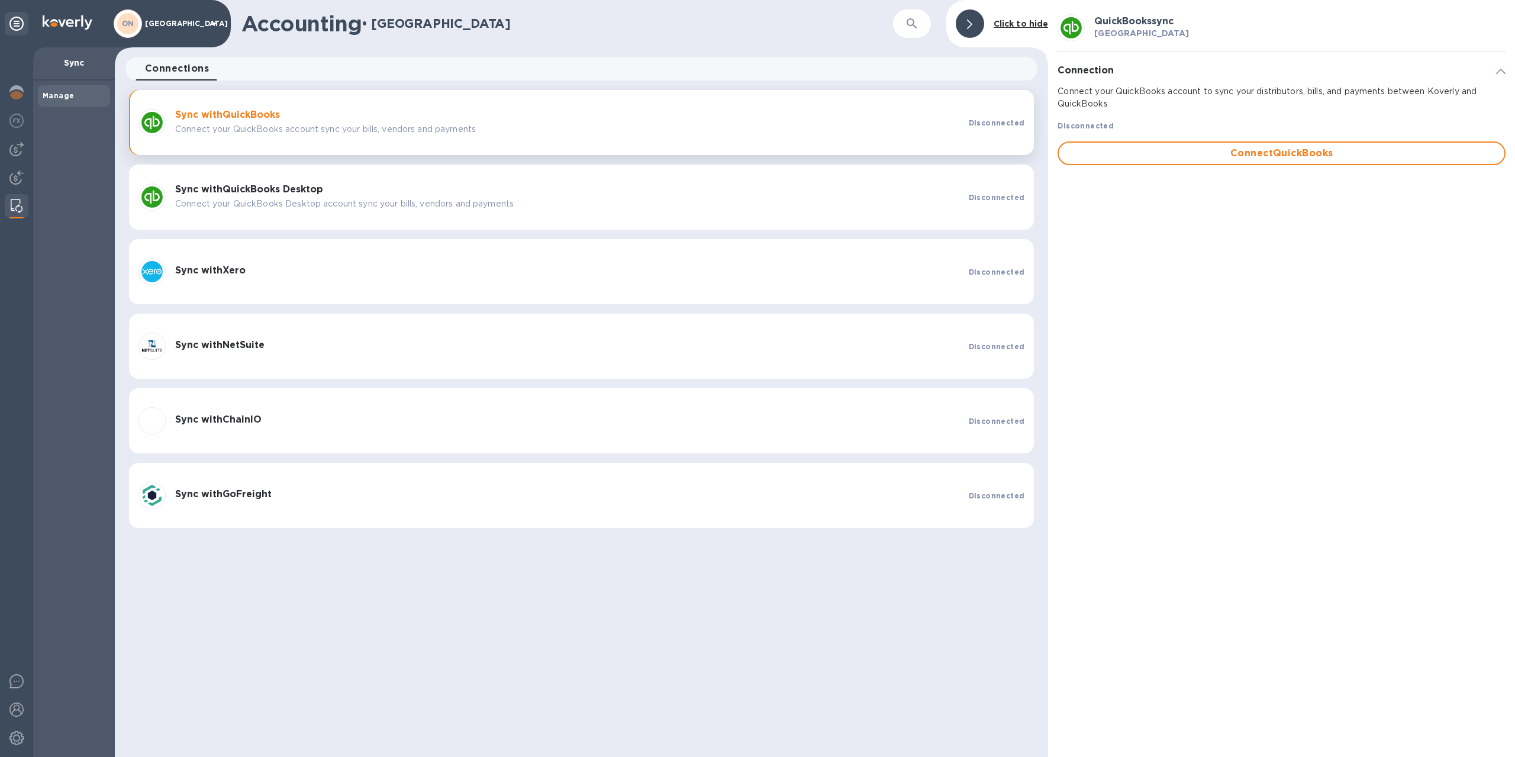
click at [227, 270] on b "Sync with Xero" at bounding box center [210, 270] width 70 height 11
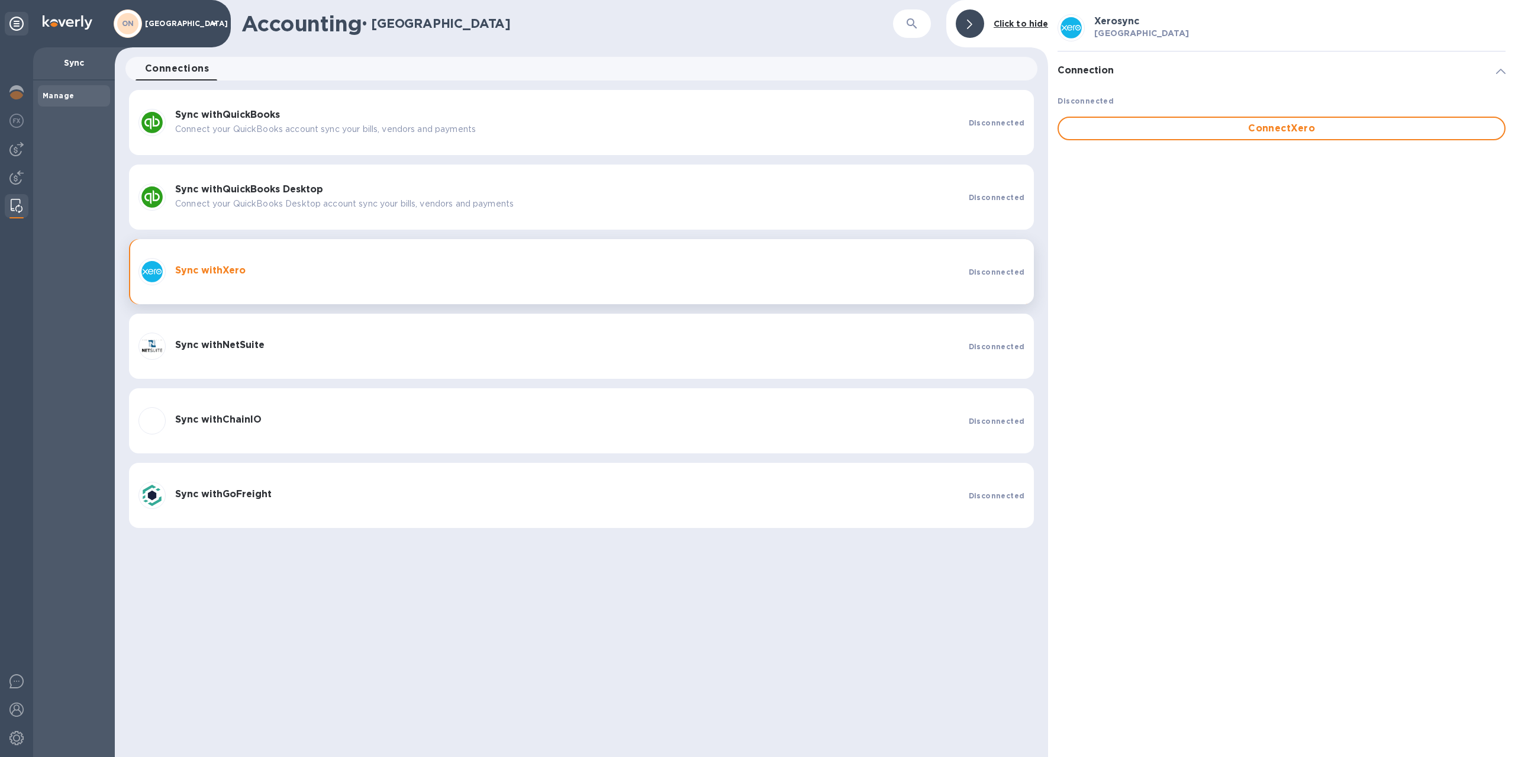
click at [244, 347] on b "Sync with NetSuite" at bounding box center [219, 344] width 89 height 11
click at [240, 421] on b "Sync with ChainIO" at bounding box center [218, 419] width 86 height 11
click at [241, 495] on b "Sync with GoFreight" at bounding box center [223, 493] width 96 height 11
click at [71, 98] on b "Manage" at bounding box center [58, 95] width 31 height 9
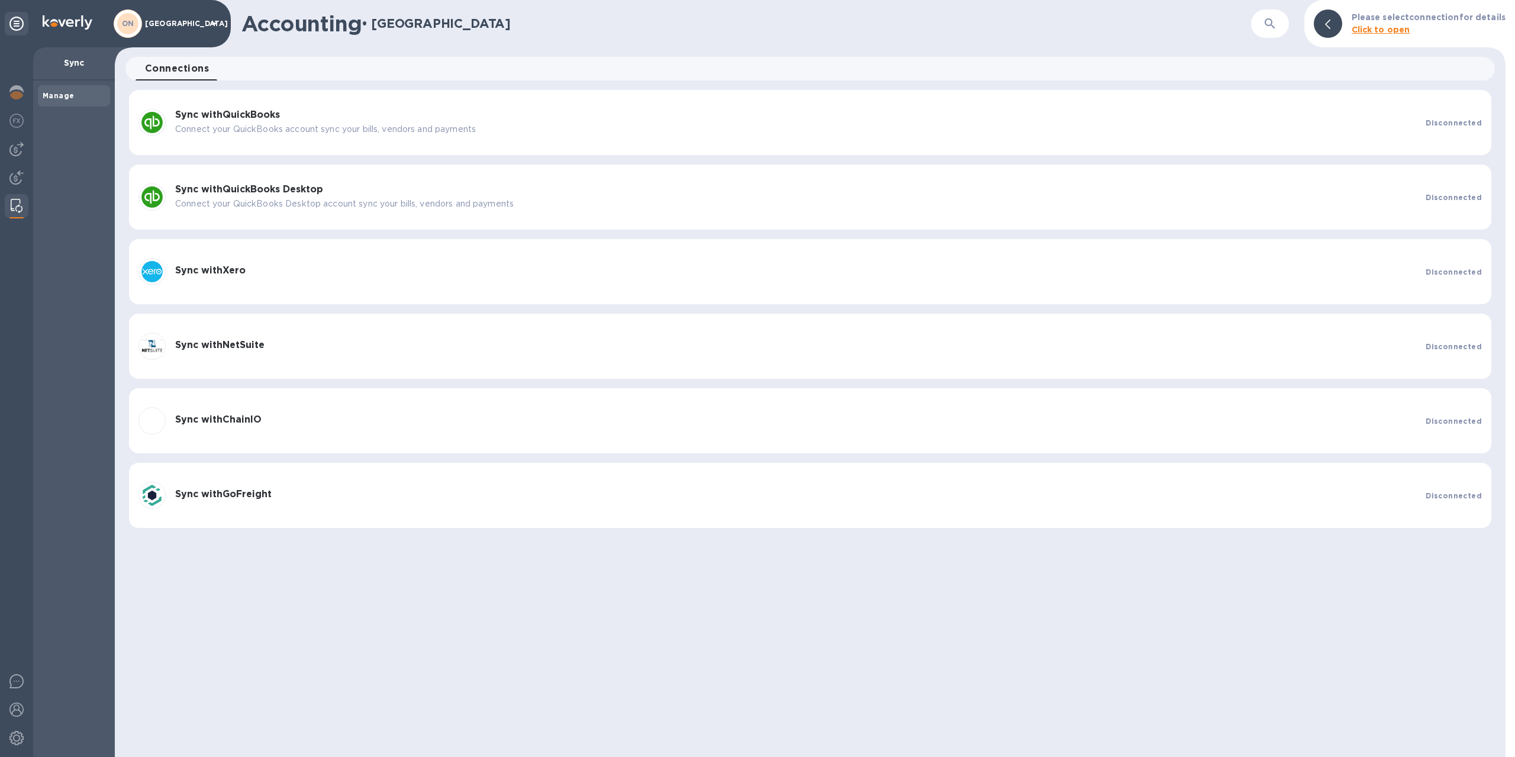
click at [162, 70] on span "Connections 0" at bounding box center [177, 68] width 64 height 17
click at [1394, 30] on b "Click to open" at bounding box center [1381, 29] width 59 height 9
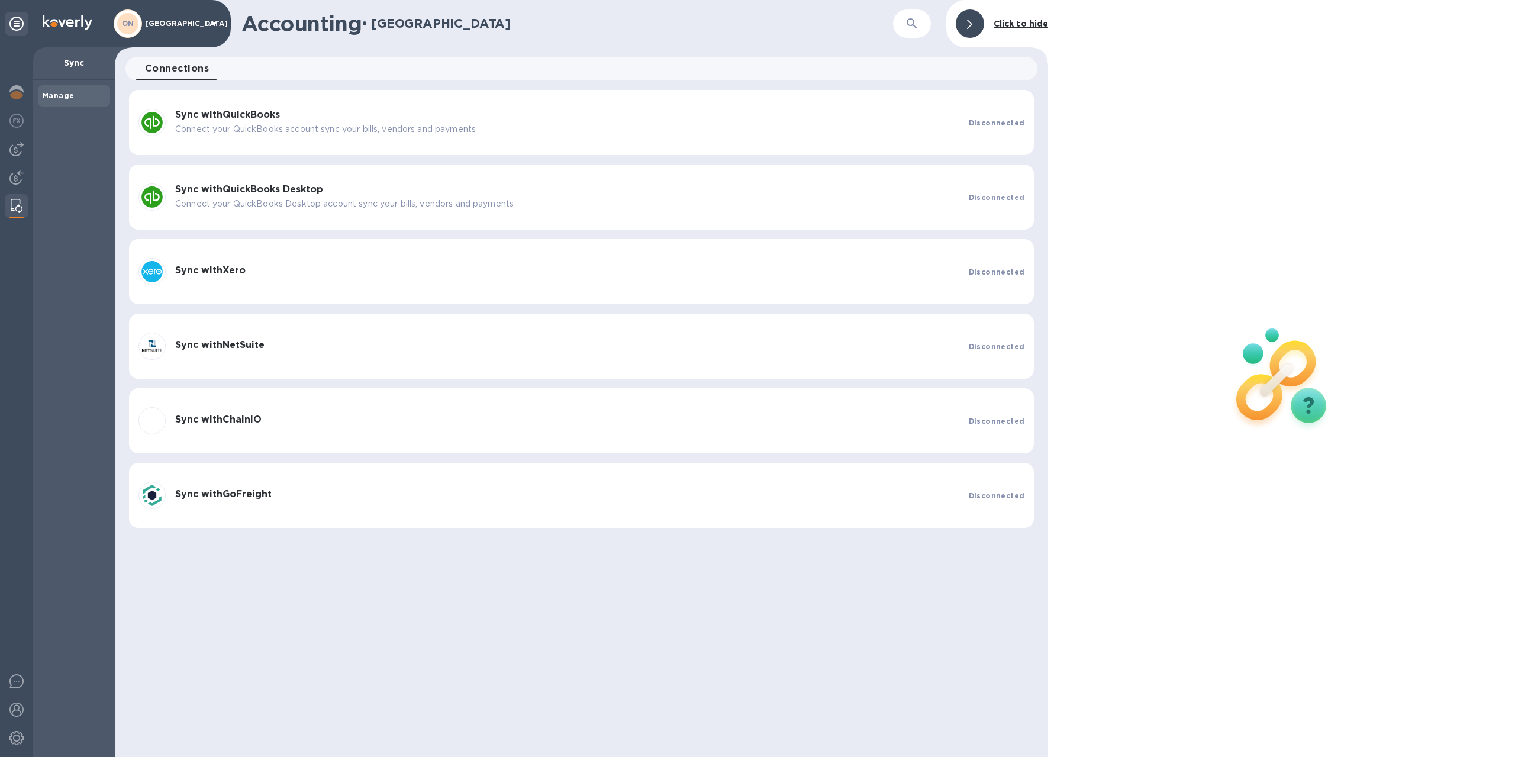
click at [211, 114] on b "Sync with QuickBooks" at bounding box center [227, 114] width 105 height 11
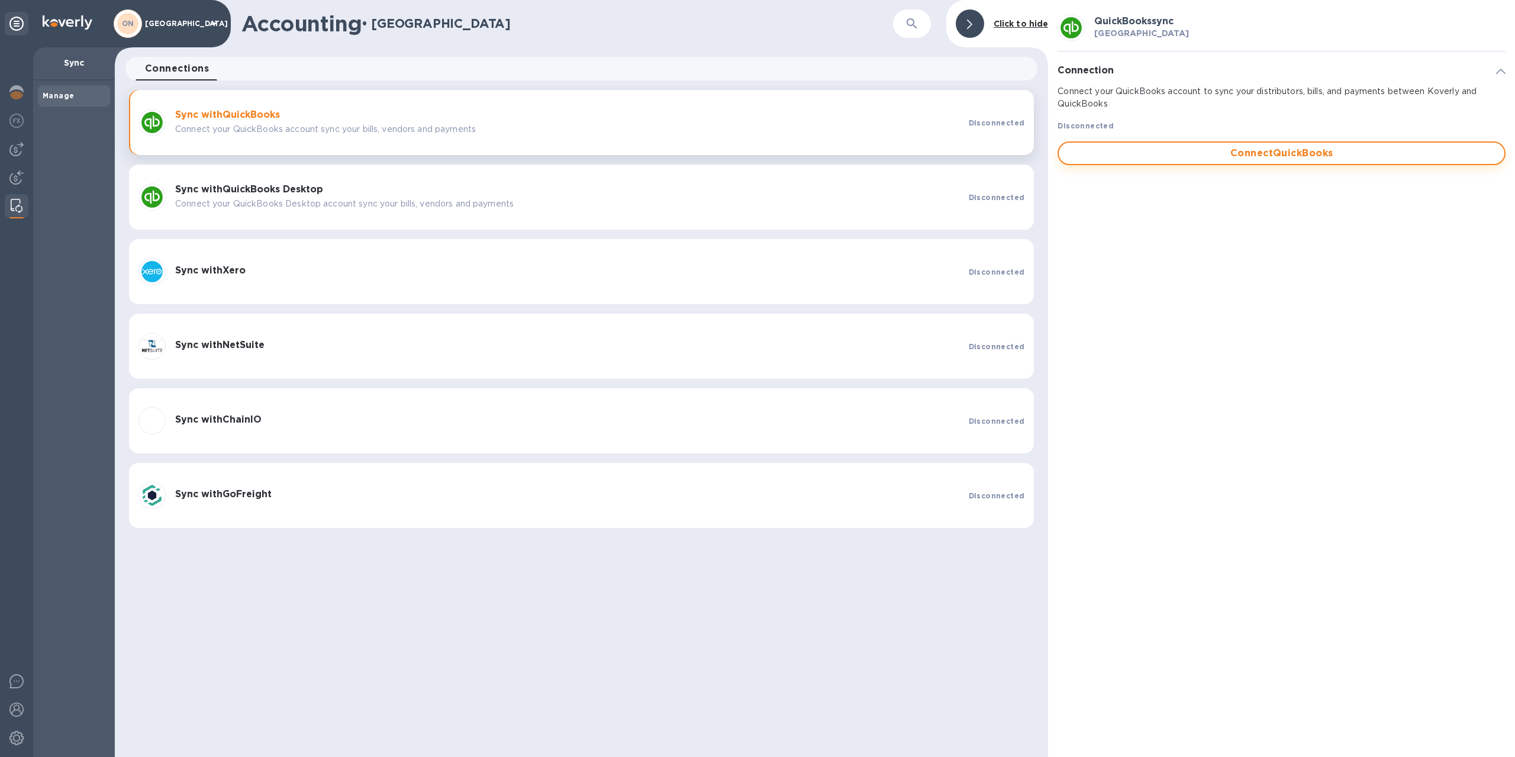
click at [1266, 155] on span "Connect QuickBooks" at bounding box center [1281, 153] width 427 height 14
